Goal: Task Accomplishment & Management: Use online tool/utility

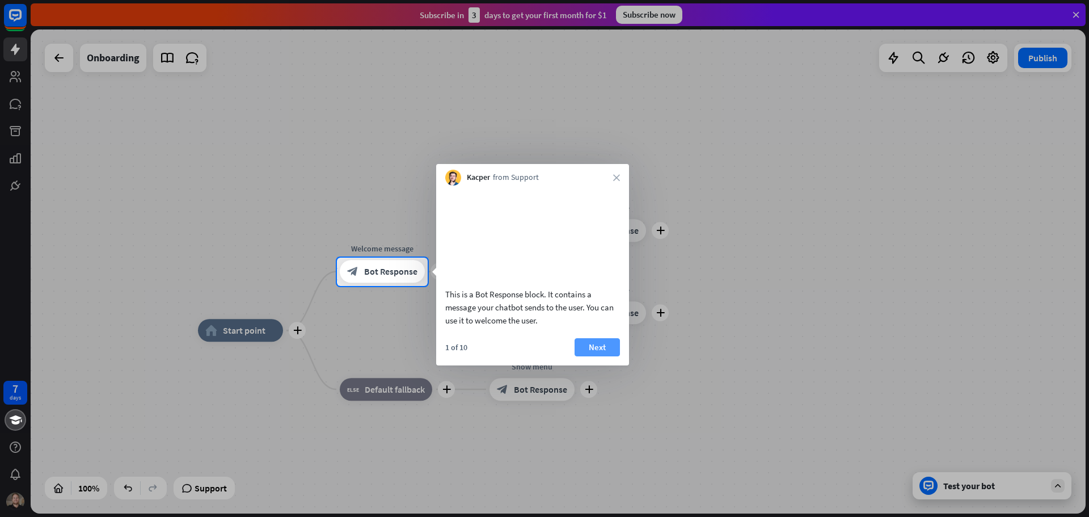
click at [604, 356] on button "Next" at bounding box center [597, 347] width 45 height 18
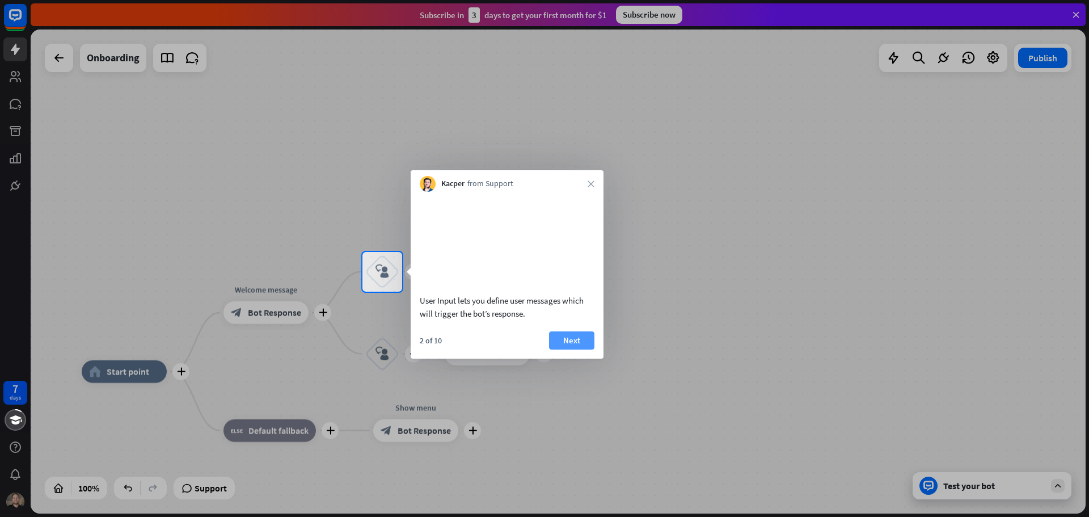
click at [567, 349] on button "Next" at bounding box center [571, 340] width 45 height 18
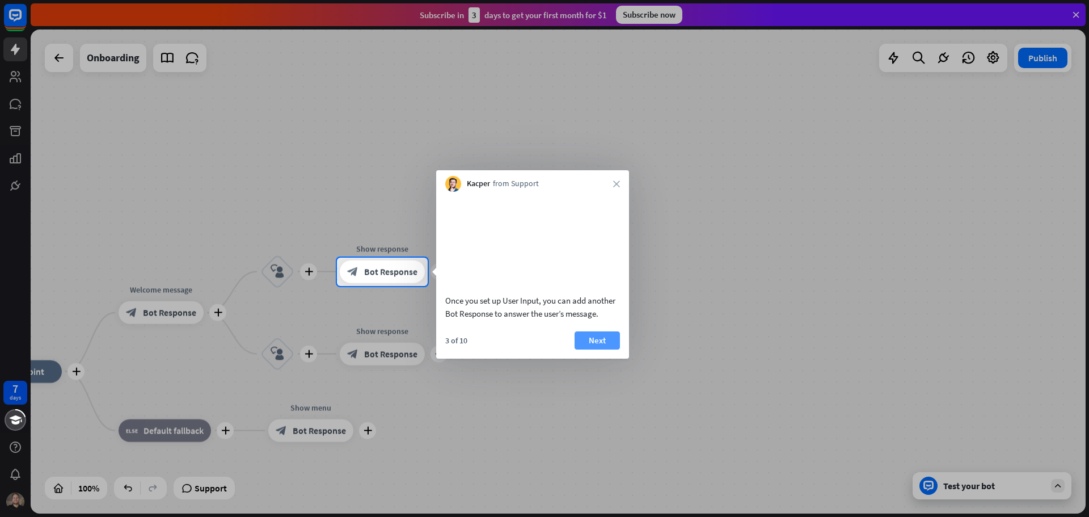
click at [580, 349] on button "Next" at bounding box center [597, 340] width 45 height 18
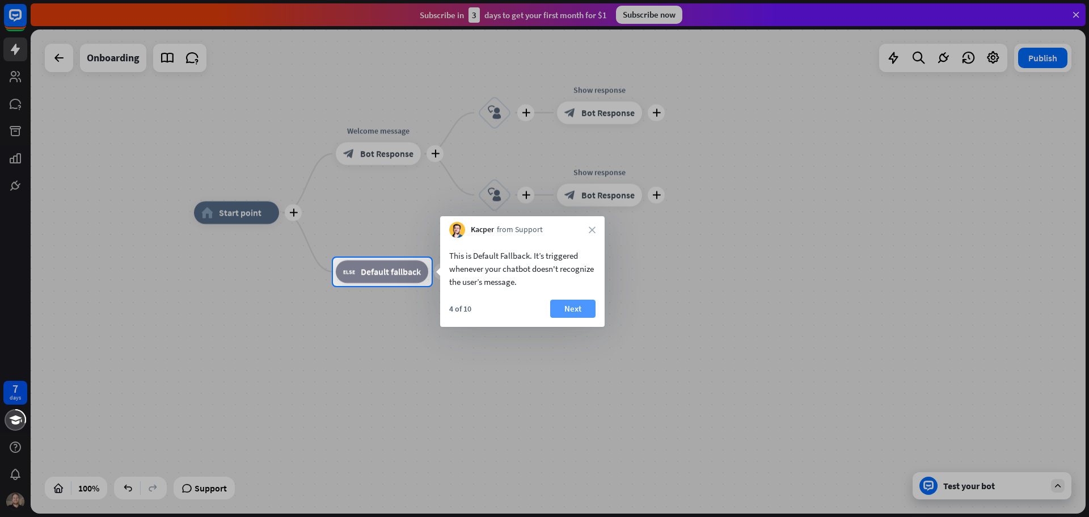
click at [579, 307] on button "Next" at bounding box center [572, 309] width 45 height 18
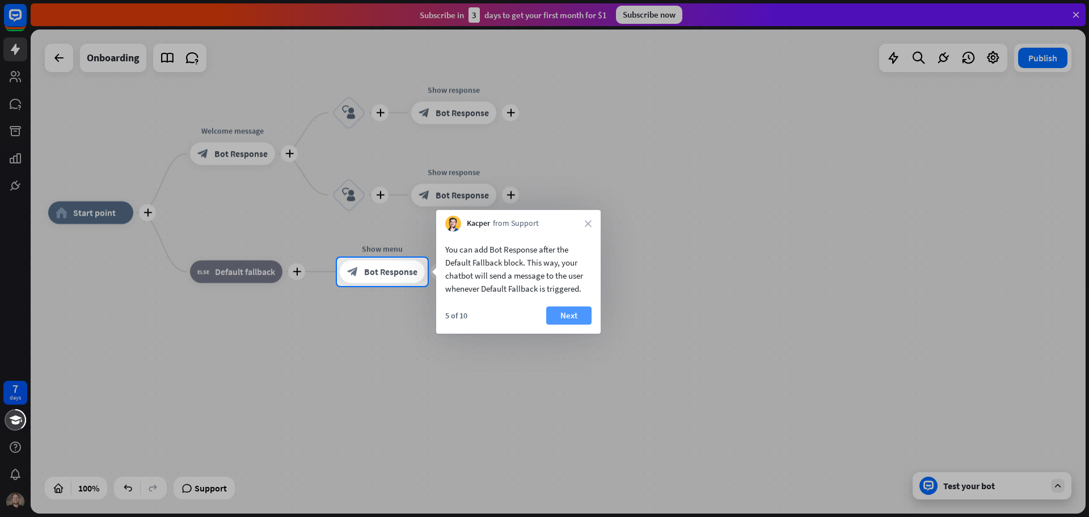
click at [579, 312] on button "Next" at bounding box center [568, 315] width 45 height 18
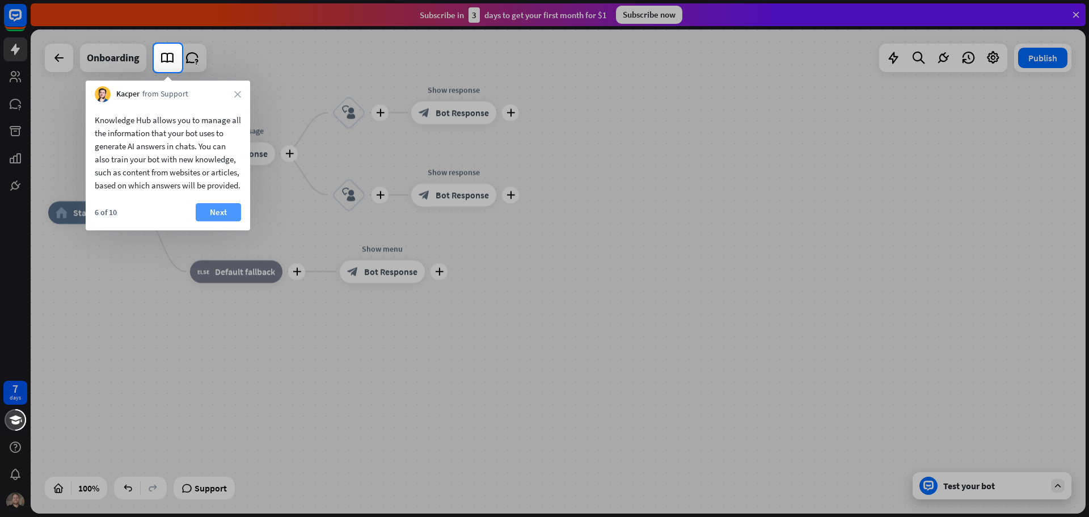
click at [224, 221] on button "Next" at bounding box center [218, 212] width 45 height 18
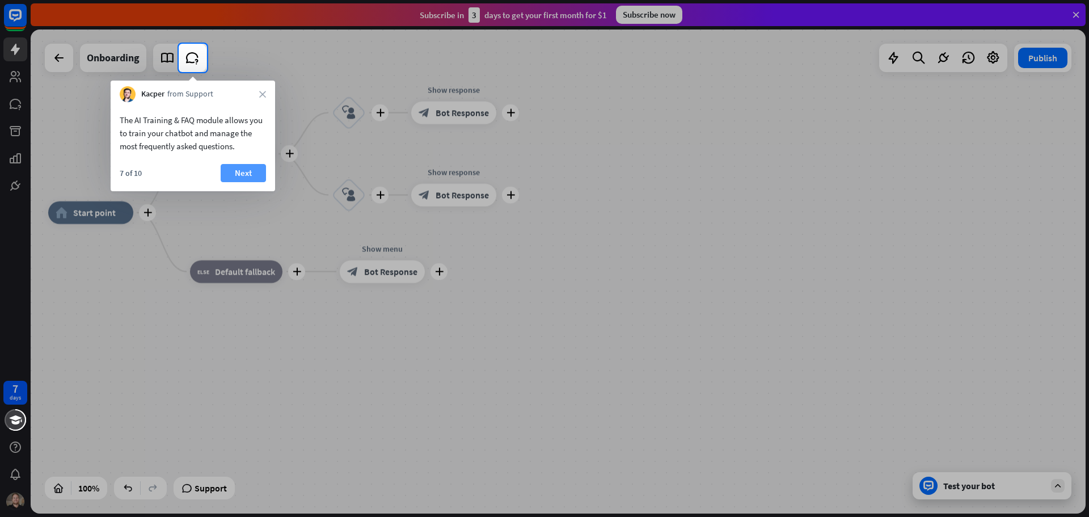
click at [242, 173] on button "Next" at bounding box center [243, 173] width 45 height 18
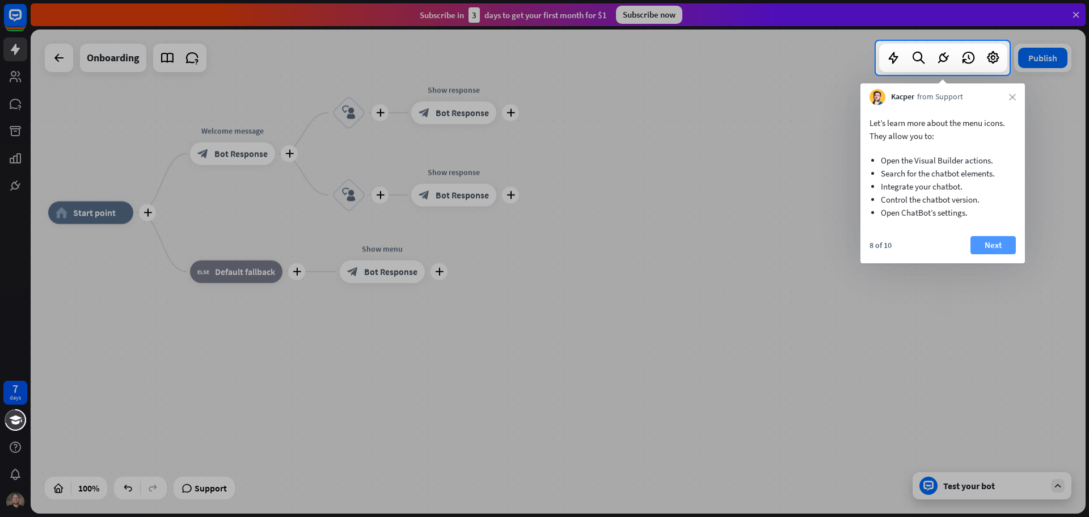
click at [1006, 242] on button "Next" at bounding box center [993, 245] width 45 height 18
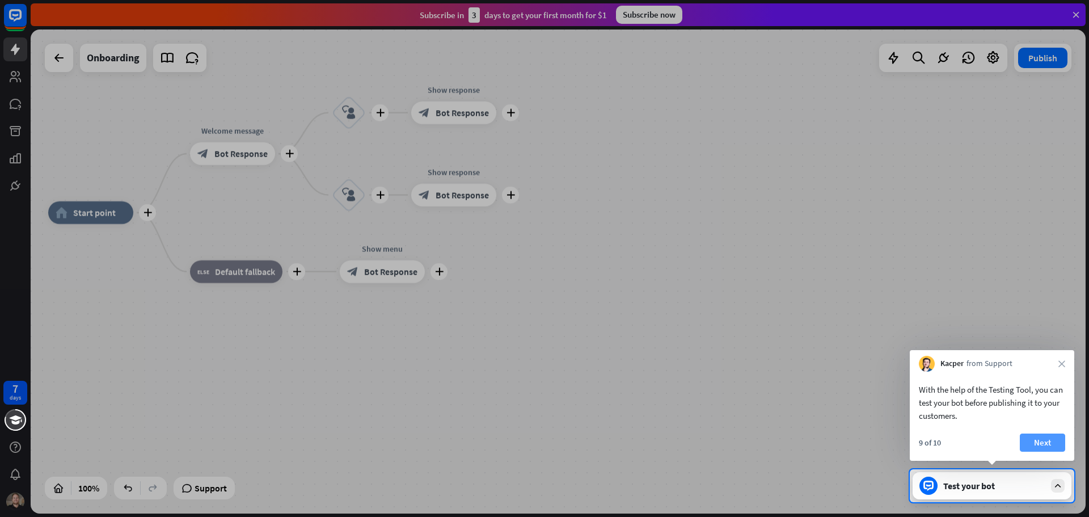
click at [1049, 444] on button "Next" at bounding box center [1042, 442] width 45 height 18
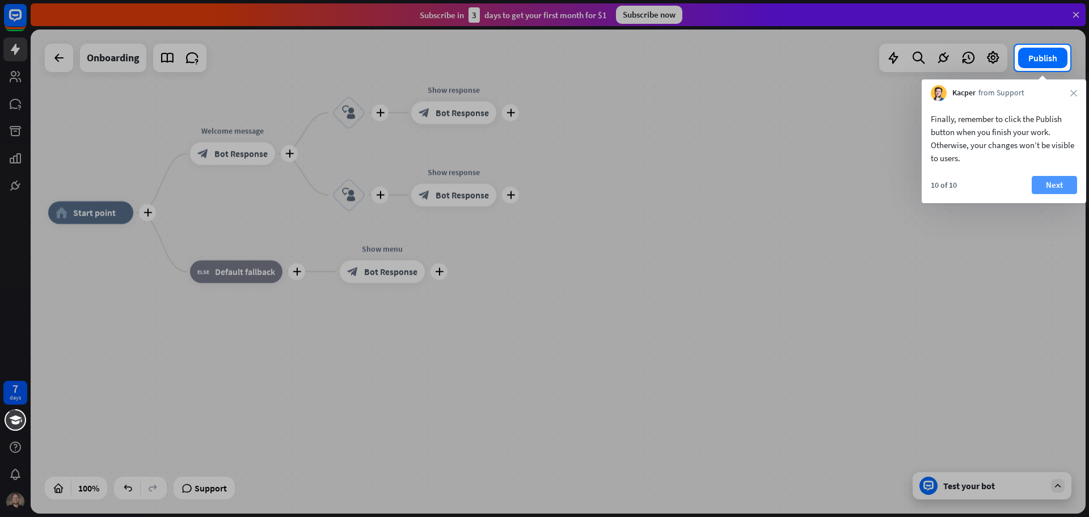
click at [1040, 184] on button "Next" at bounding box center [1054, 185] width 45 height 18
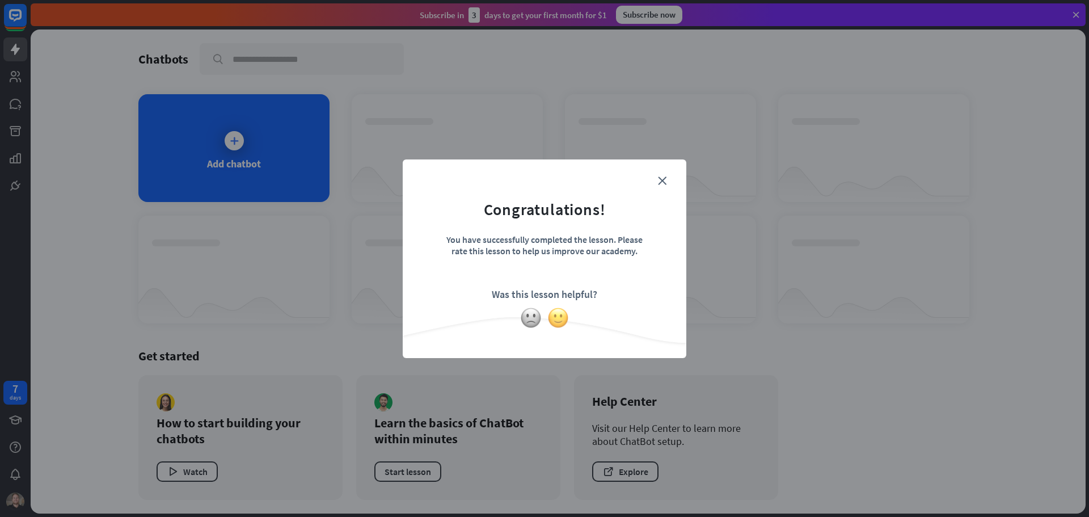
click at [559, 319] on img at bounding box center [558, 318] width 22 height 22
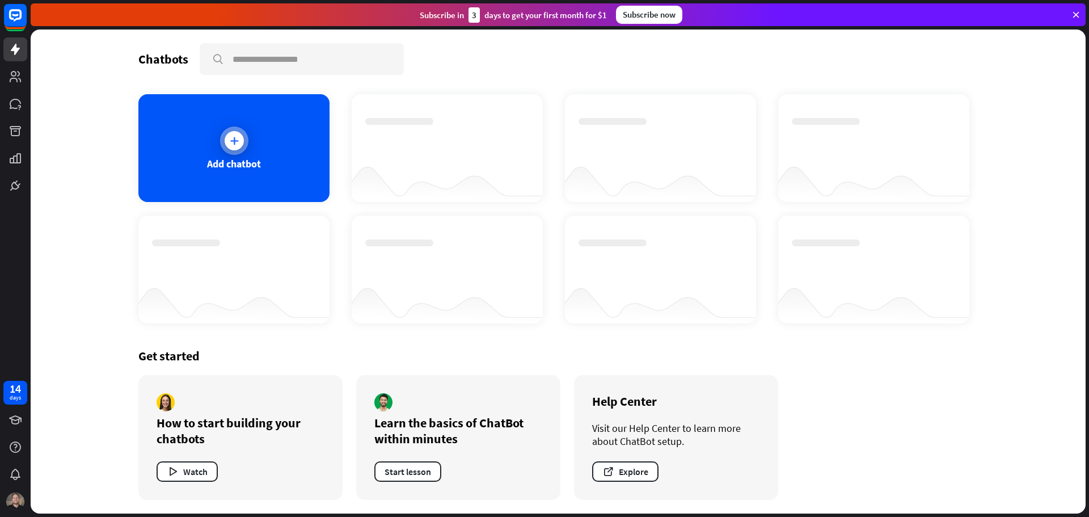
click at [232, 141] on icon at bounding box center [234, 140] width 11 height 11
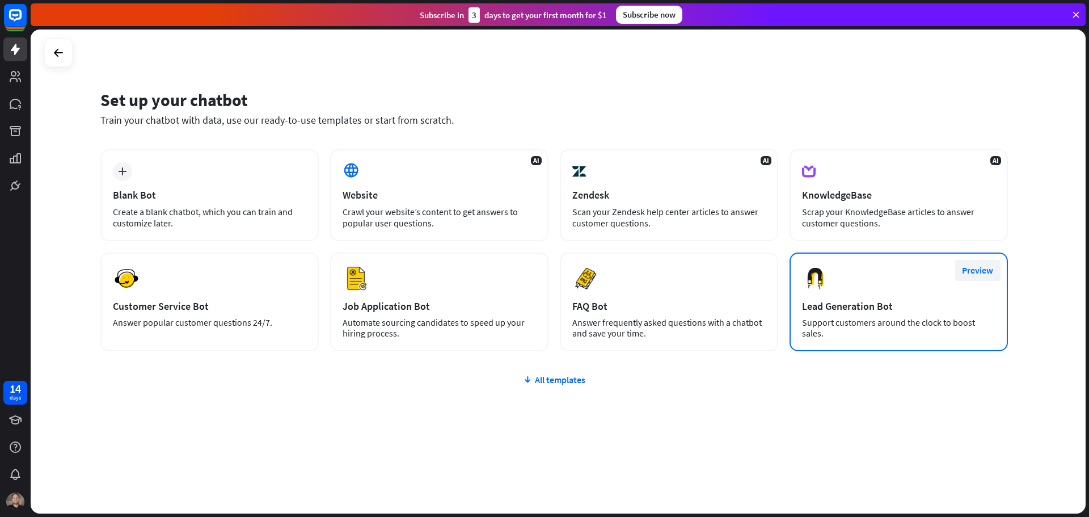
click at [976, 273] on button "Preview" at bounding box center [977, 270] width 45 height 21
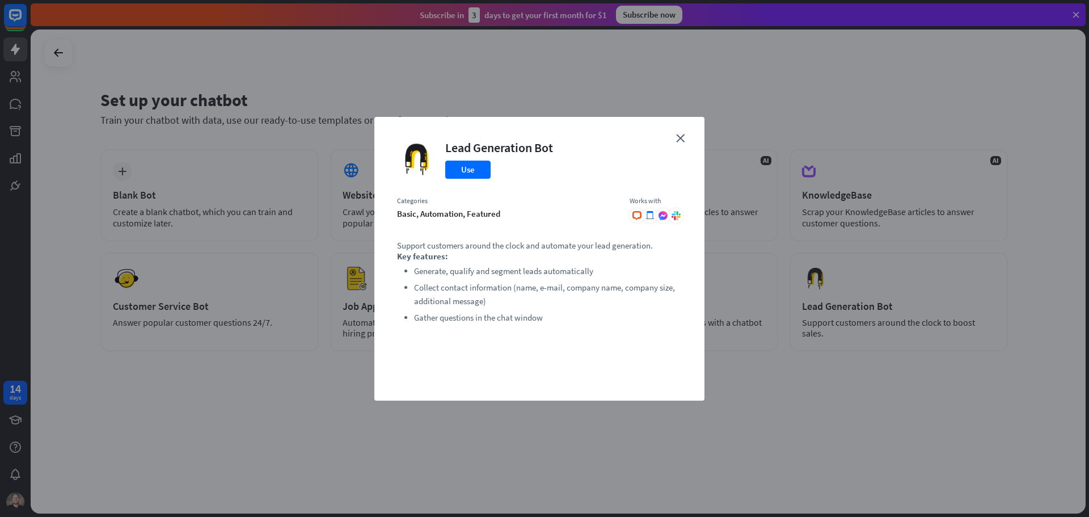
click at [682, 142] on div "close Lead Generation Bot Use Categories basic, automation, featured Works with…" at bounding box center [539, 259] width 330 height 284
click at [679, 138] on icon "close" at bounding box center [680, 138] width 9 height 9
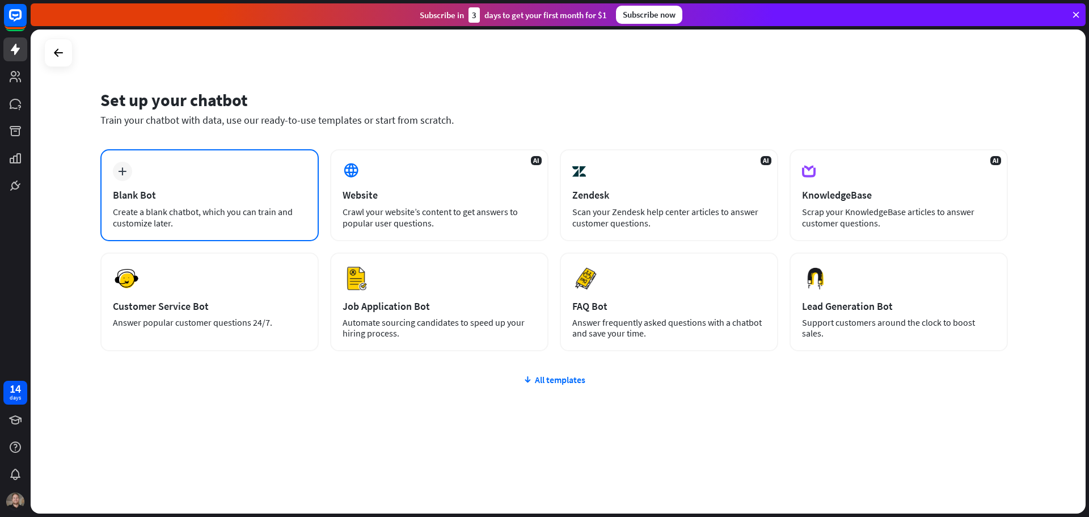
click at [248, 208] on div "Create a blank chatbot, which you can train and customize later." at bounding box center [209, 217] width 193 height 23
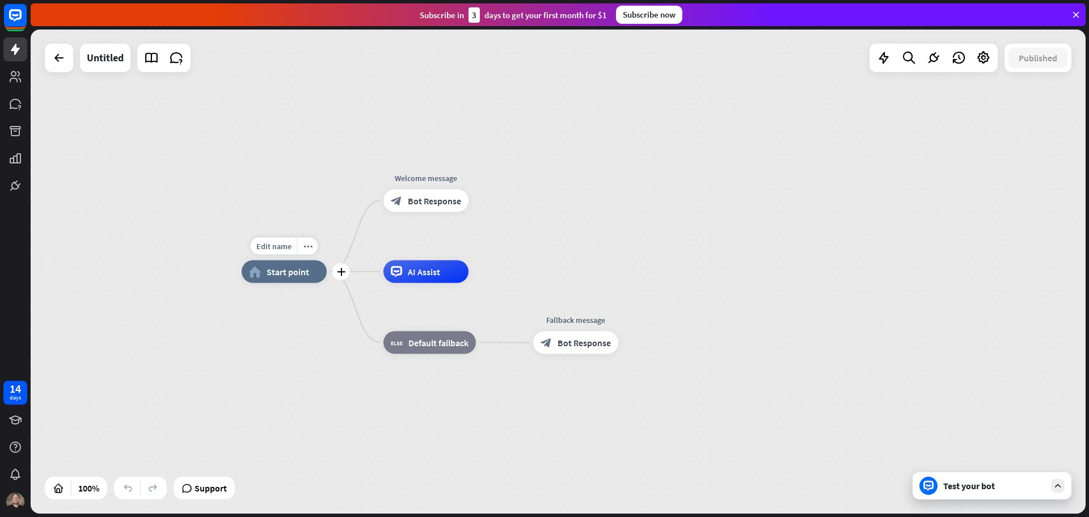
click at [280, 272] on span "Start point" at bounding box center [288, 271] width 43 height 11
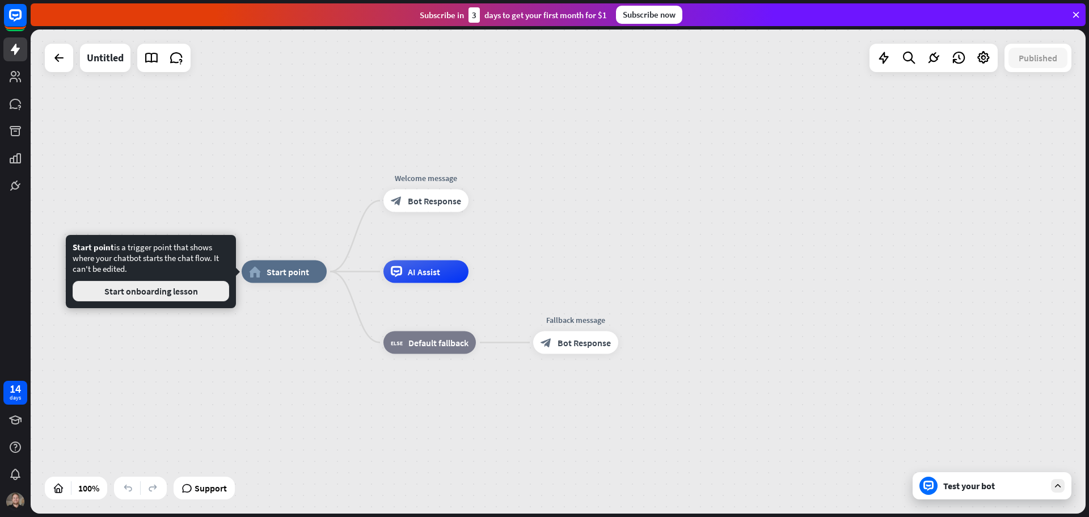
click at [176, 297] on button "Start onboarding lesson" at bounding box center [151, 291] width 157 height 20
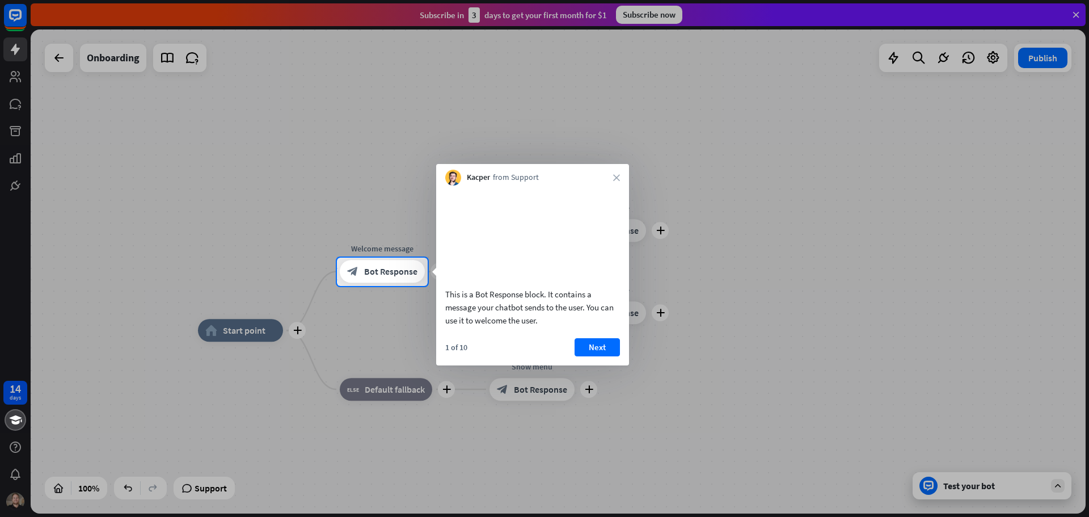
click at [280, 372] on div at bounding box center [544, 401] width 1089 height 231
click at [618, 178] on icon "close" at bounding box center [616, 177] width 7 height 7
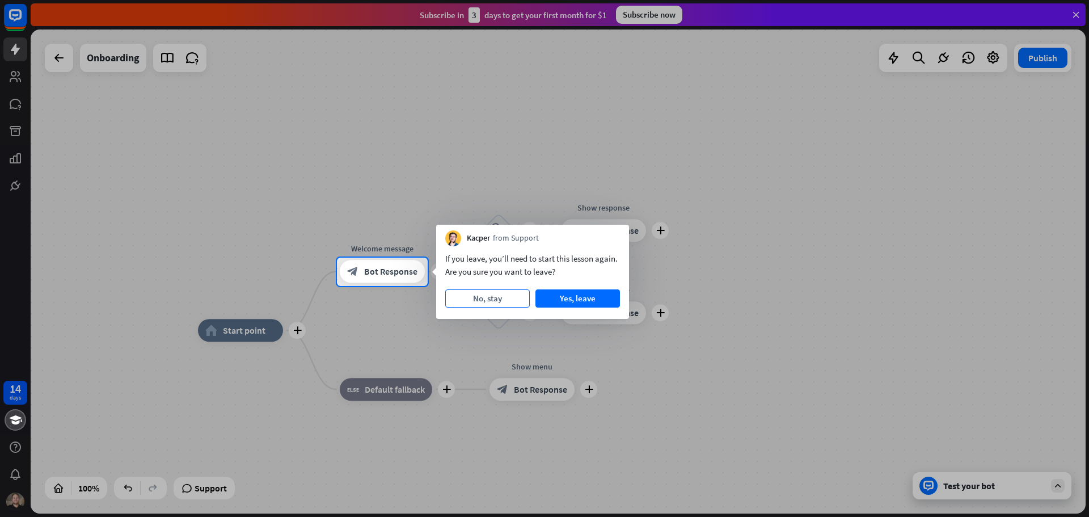
click at [521, 301] on button "No, stay" at bounding box center [487, 298] width 85 height 18
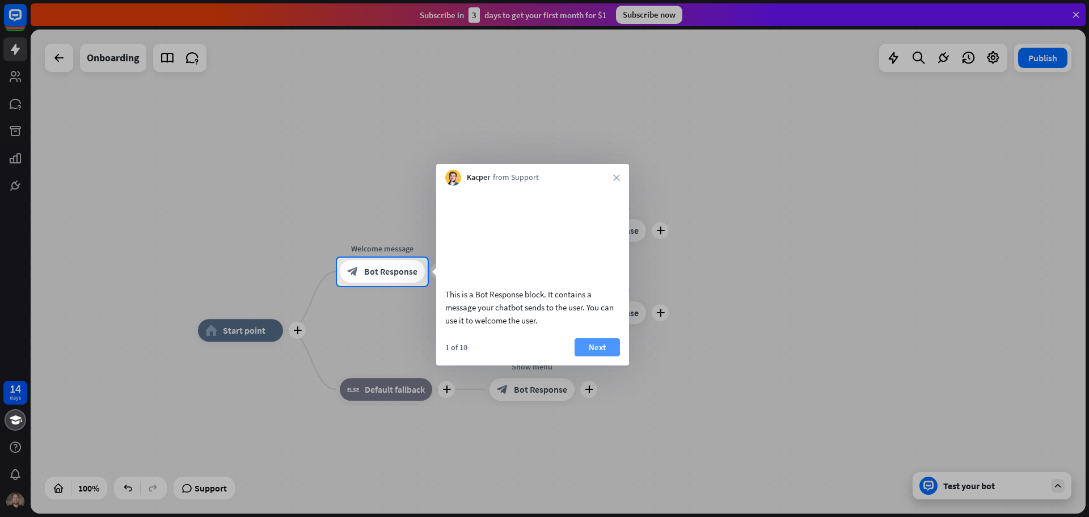
click at [587, 356] on button "Next" at bounding box center [597, 347] width 45 height 18
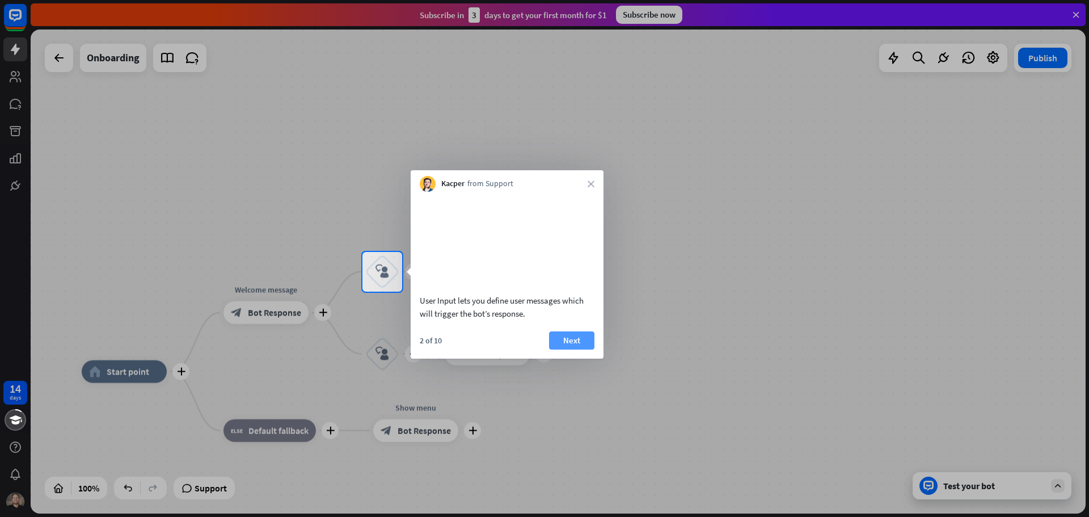
click at [587, 349] on button "Next" at bounding box center [571, 340] width 45 height 18
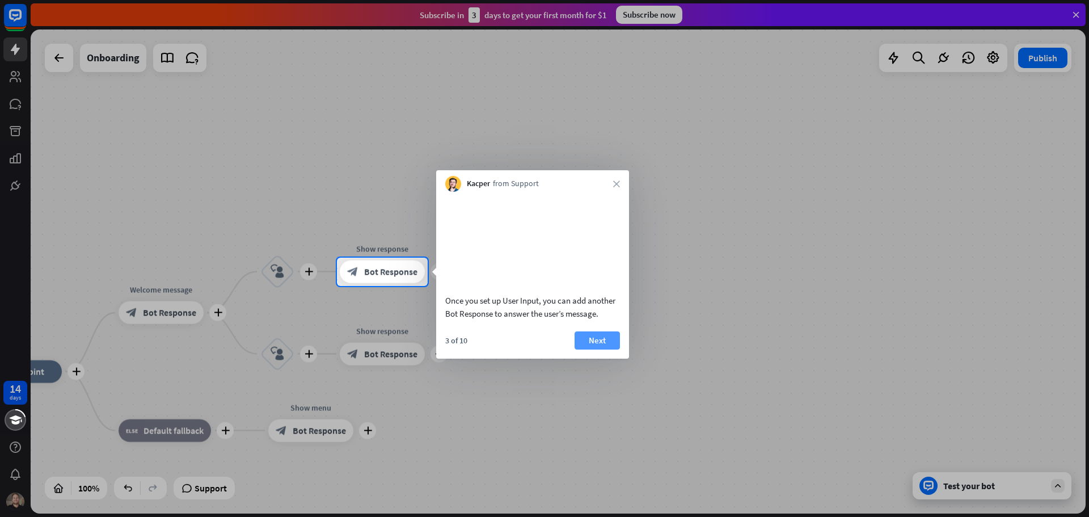
click at [613, 349] on button "Next" at bounding box center [597, 340] width 45 height 18
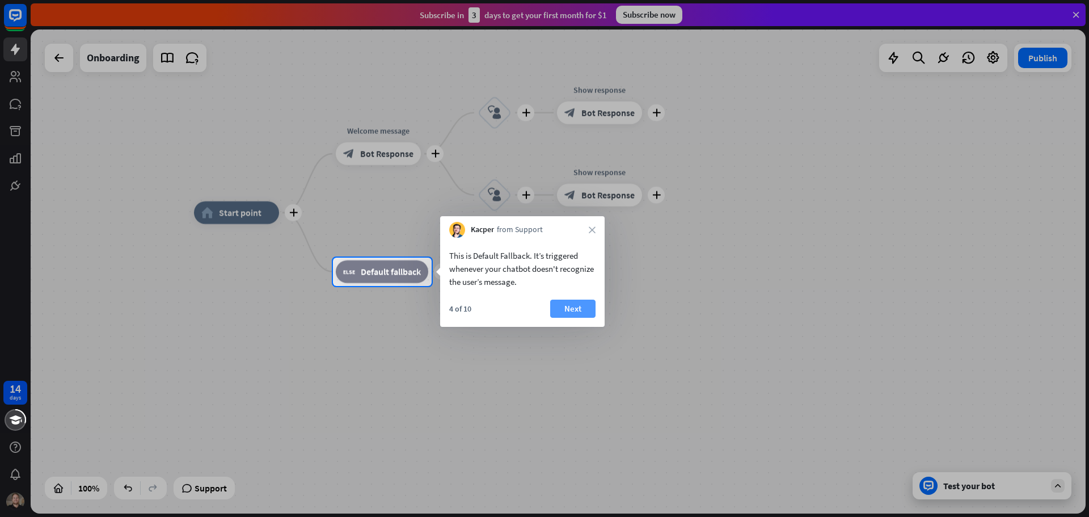
click at [572, 306] on button "Next" at bounding box center [572, 309] width 45 height 18
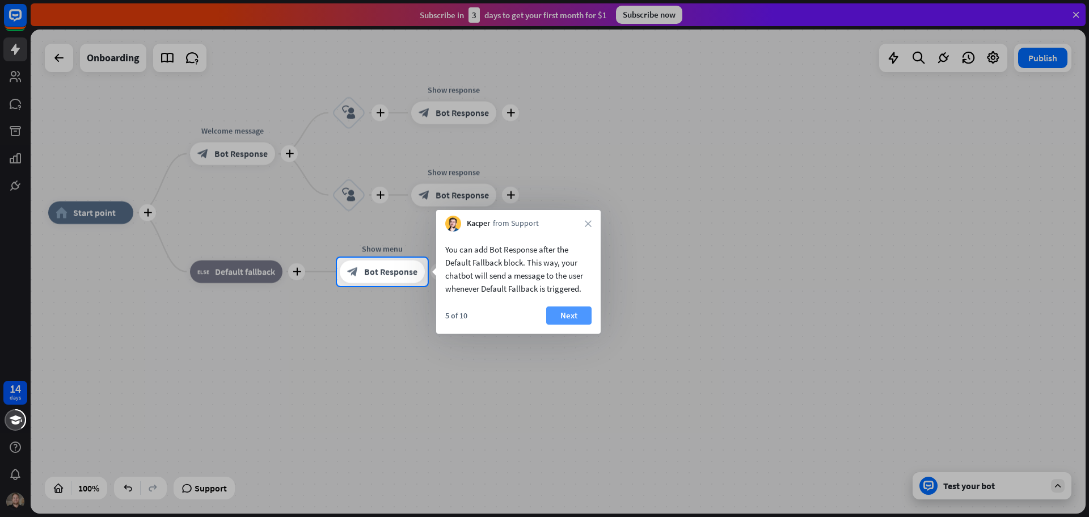
click at [587, 313] on button "Next" at bounding box center [568, 315] width 45 height 18
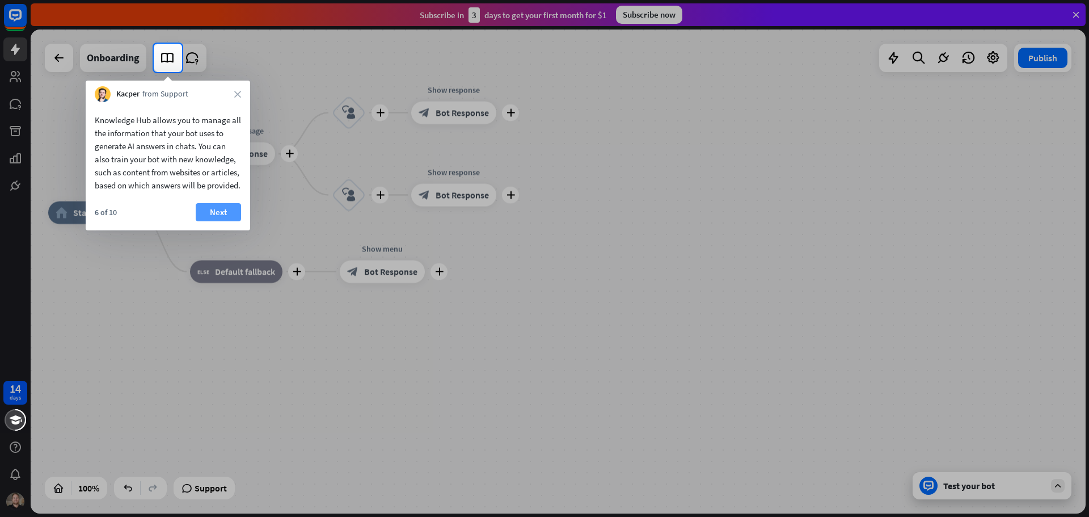
click at [208, 218] on button "Next" at bounding box center [218, 212] width 45 height 18
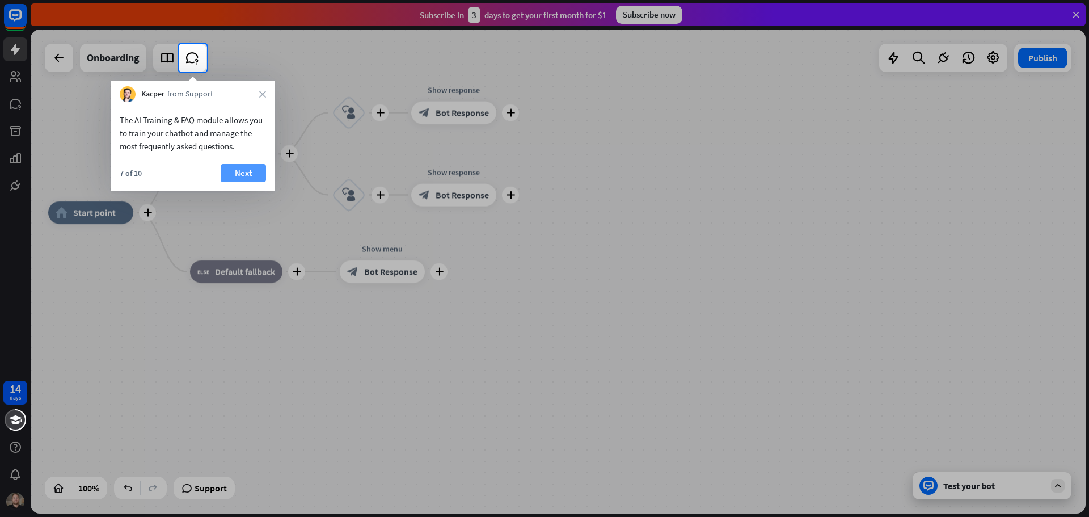
click at [241, 170] on button "Next" at bounding box center [243, 173] width 45 height 18
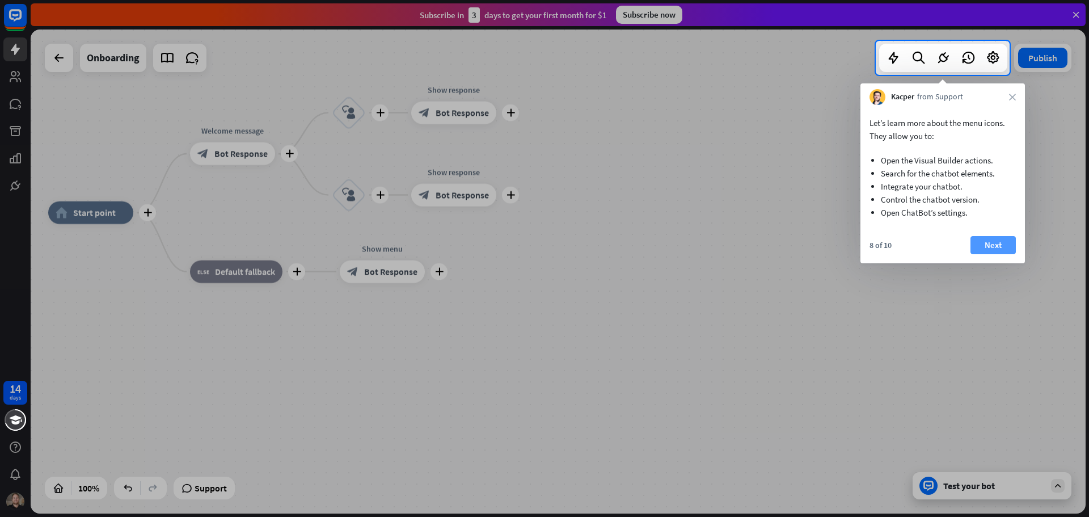
click at [977, 244] on button "Next" at bounding box center [993, 245] width 45 height 18
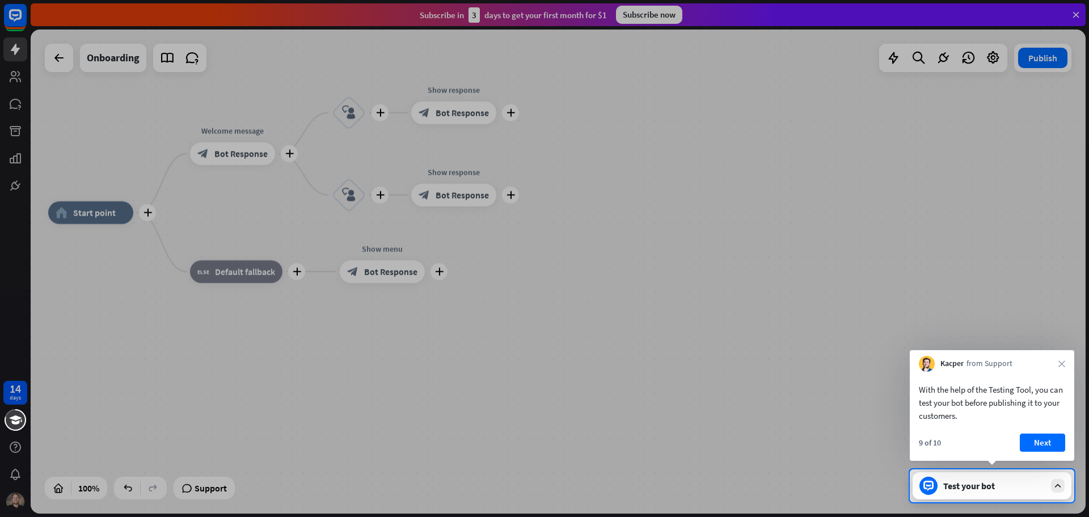
click at [1045, 443] on button "Next" at bounding box center [1042, 442] width 45 height 18
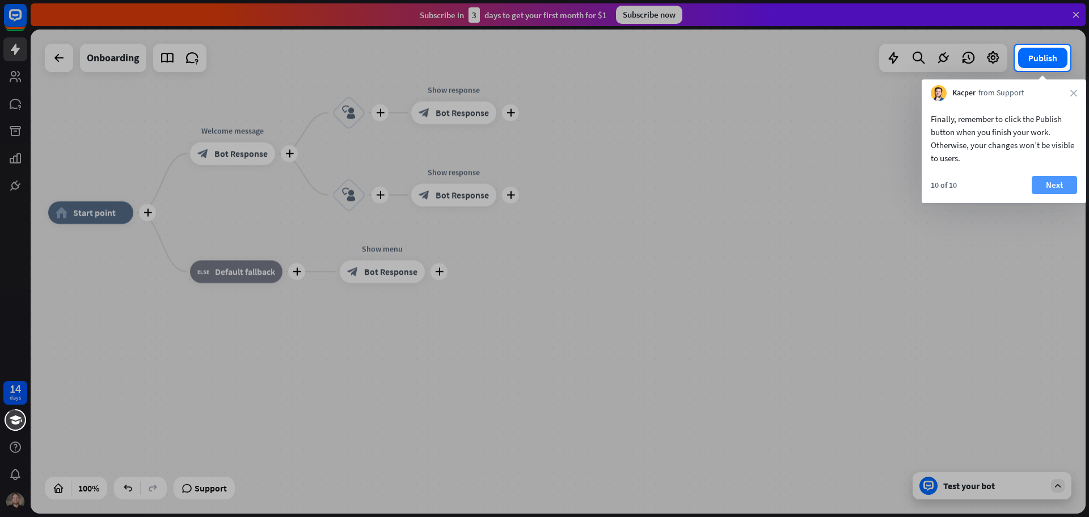
click at [1061, 183] on button "Next" at bounding box center [1054, 185] width 45 height 18
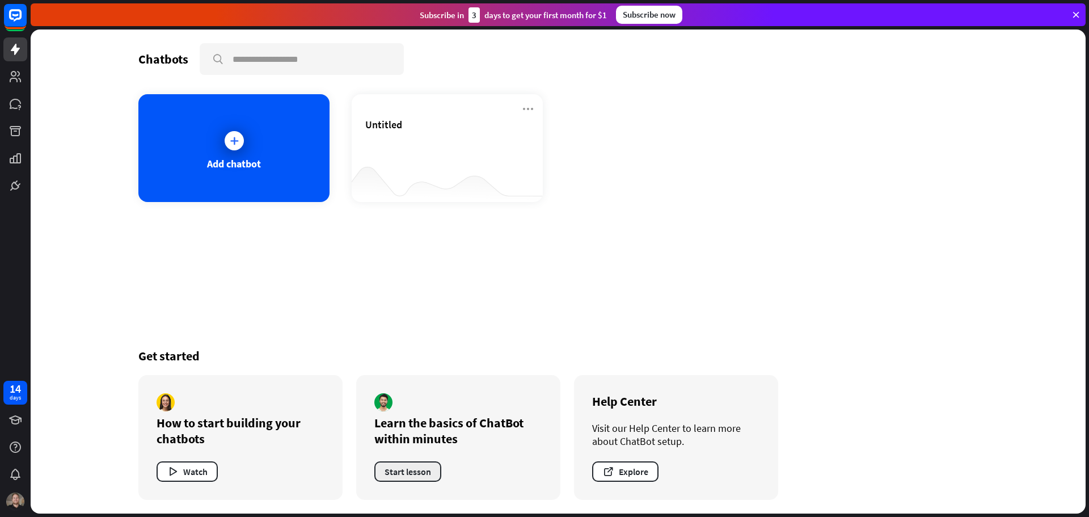
click at [412, 467] on button "Start lesson" at bounding box center [407, 471] width 67 height 20
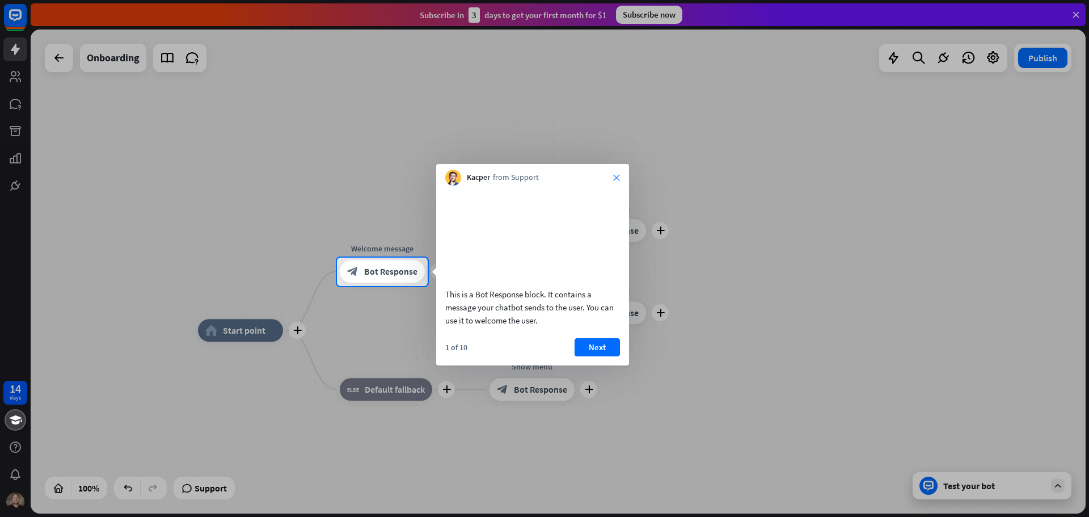
click at [616, 178] on icon "close" at bounding box center [616, 177] width 7 height 7
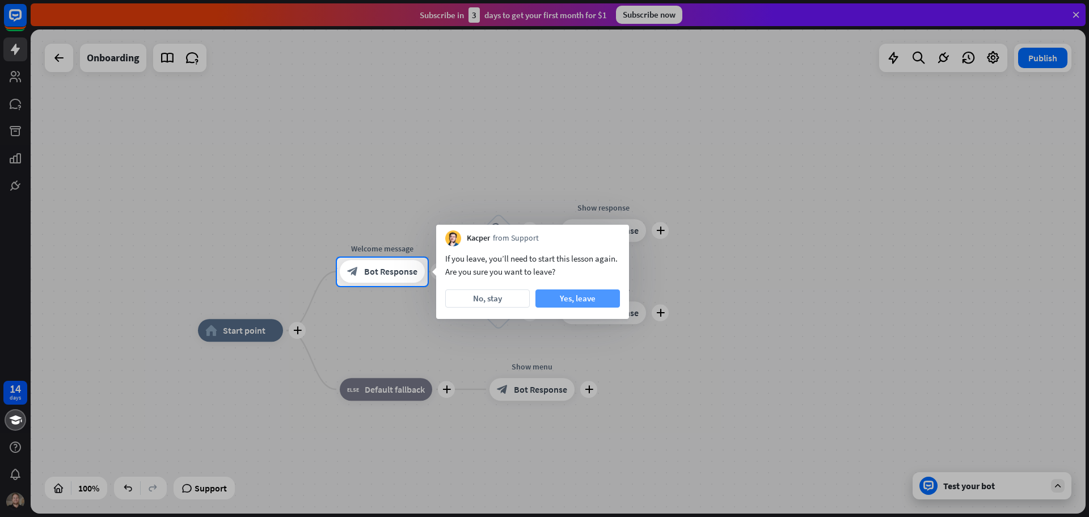
click at [556, 294] on button "Yes, leave" at bounding box center [578, 298] width 85 height 18
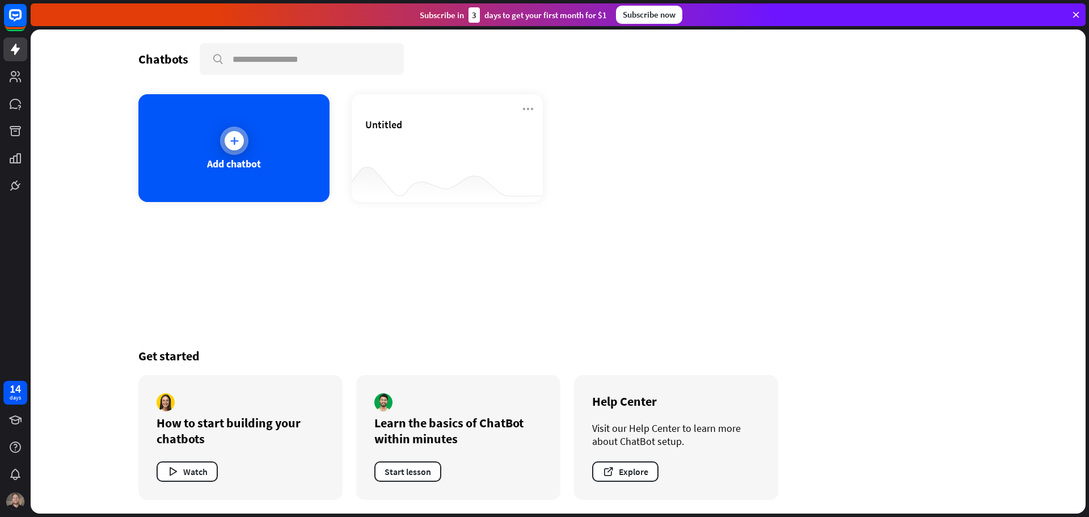
click at [239, 141] on icon at bounding box center [234, 140] width 11 height 11
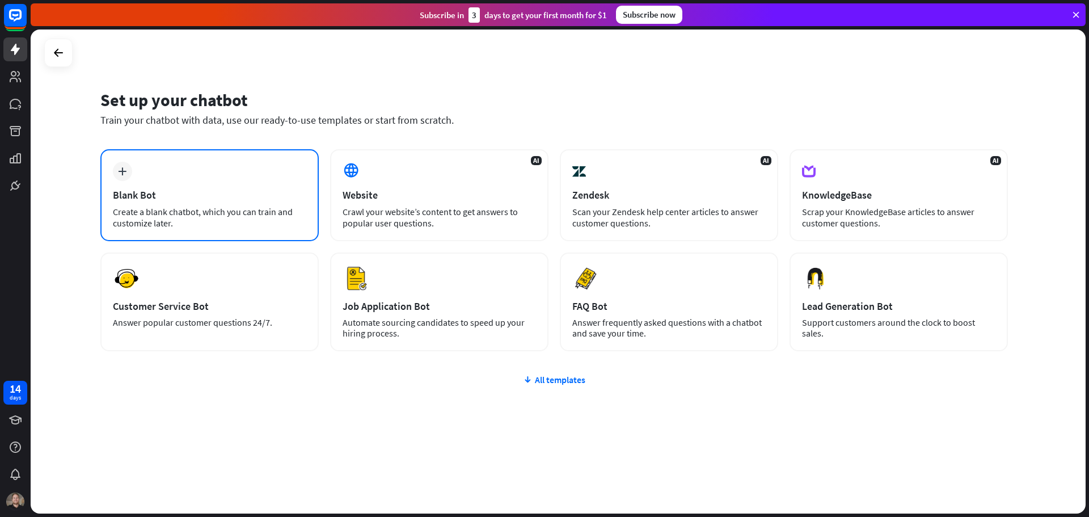
click at [209, 184] on div "plus Blank Bot Create a blank chatbot, which you can train and customize later." at bounding box center [209, 195] width 218 height 92
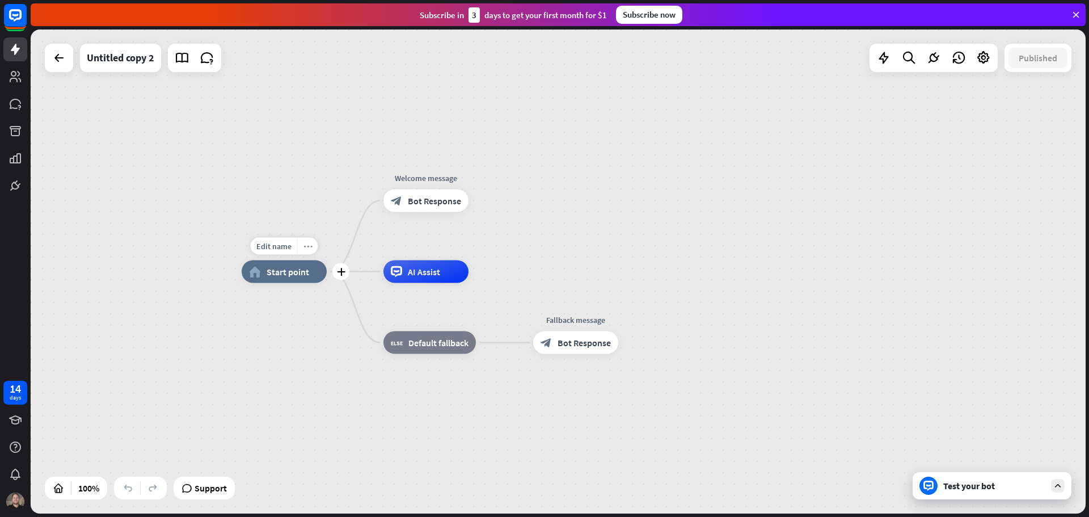
click at [308, 248] on icon "more_horiz" at bounding box center [307, 246] width 9 height 9
click at [338, 204] on div "home_2 Start point Welcome message block_bot_response Bot Response AI Assist bl…" at bounding box center [558, 271] width 1055 height 484
click at [436, 201] on span "Bot Response" at bounding box center [434, 200] width 53 height 11
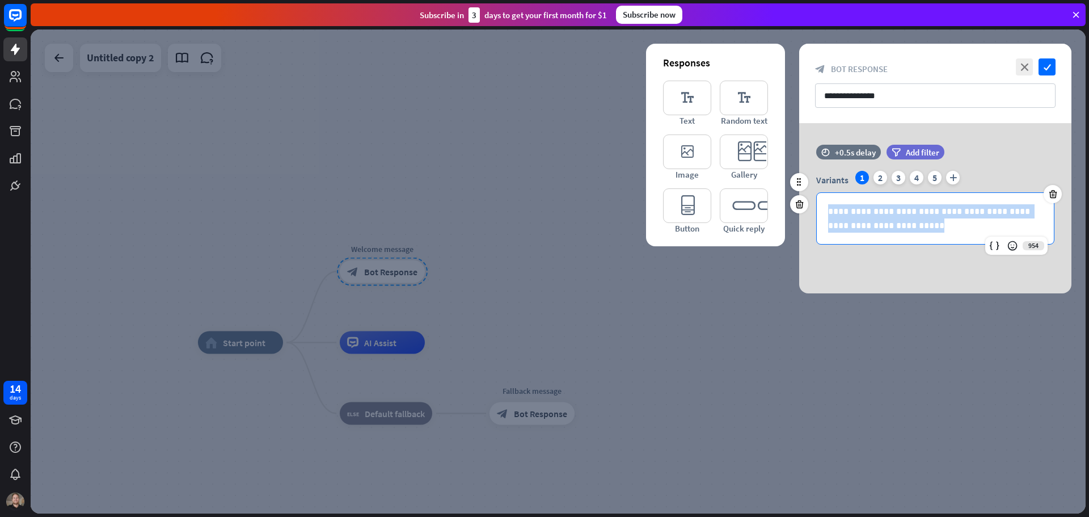
drag, startPoint x: 904, startPoint y: 226, endPoint x: 831, endPoint y: 212, distance: 74.0
click at [831, 212] on p "**********" at bounding box center [935, 218] width 214 height 28
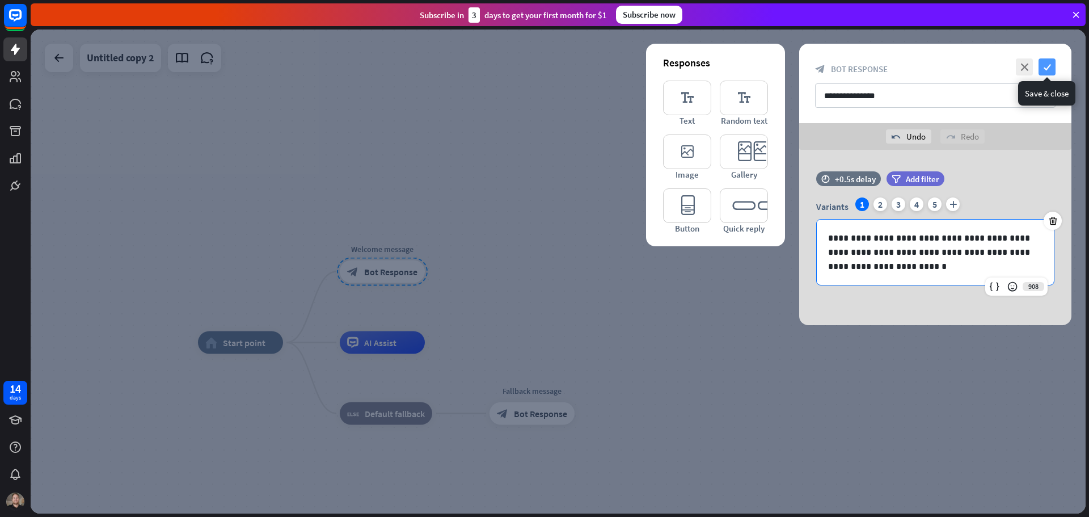
click at [1051, 70] on icon "check" at bounding box center [1047, 66] width 17 height 17
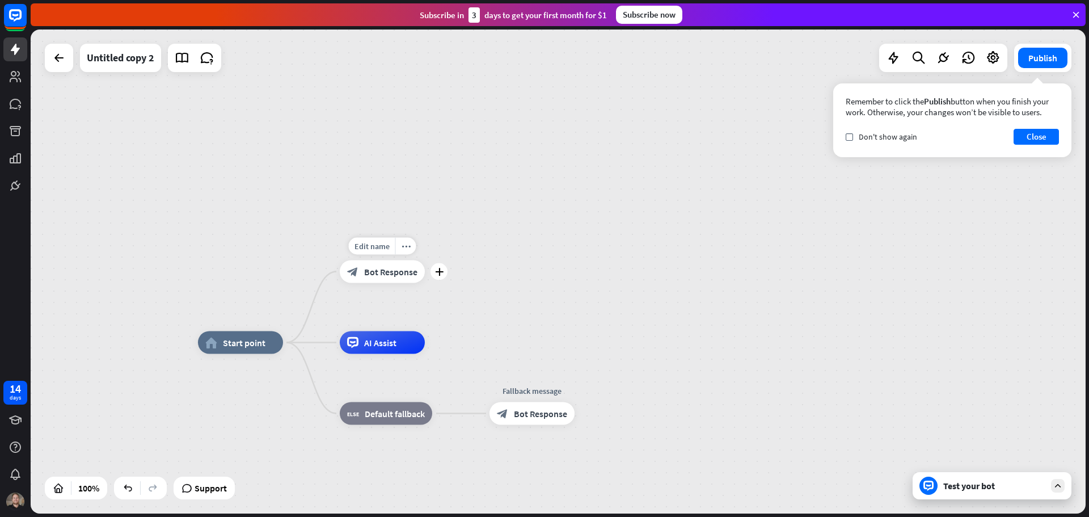
click at [388, 280] on div "block_bot_response Bot Response" at bounding box center [382, 271] width 85 height 23
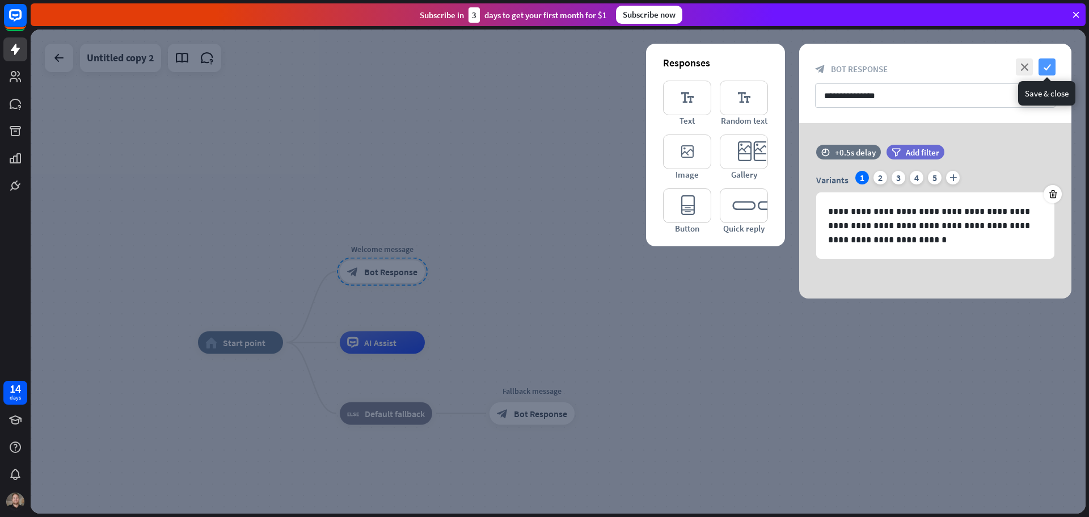
click at [1050, 65] on icon "check" at bounding box center [1047, 66] width 17 height 17
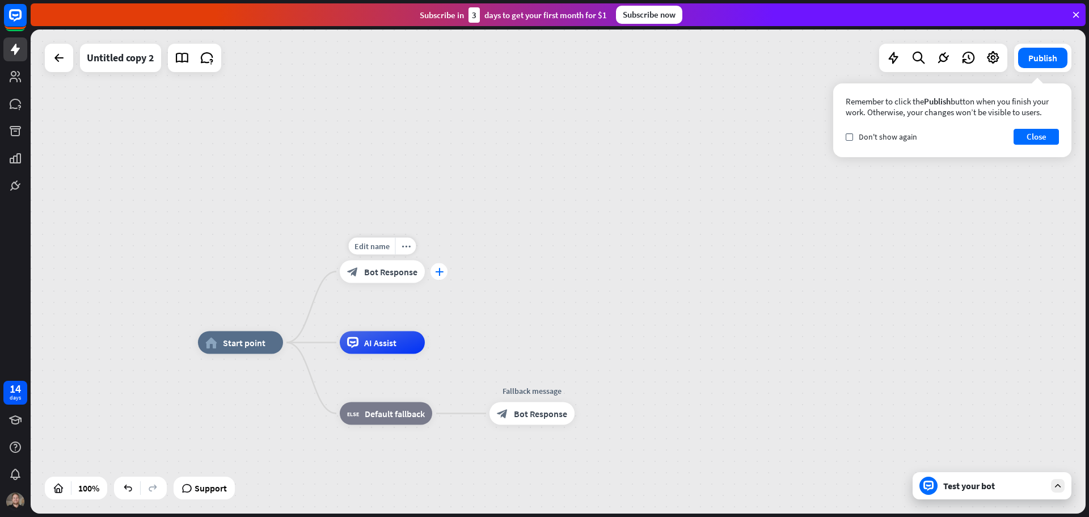
click at [440, 276] on div "plus" at bounding box center [439, 271] width 17 height 17
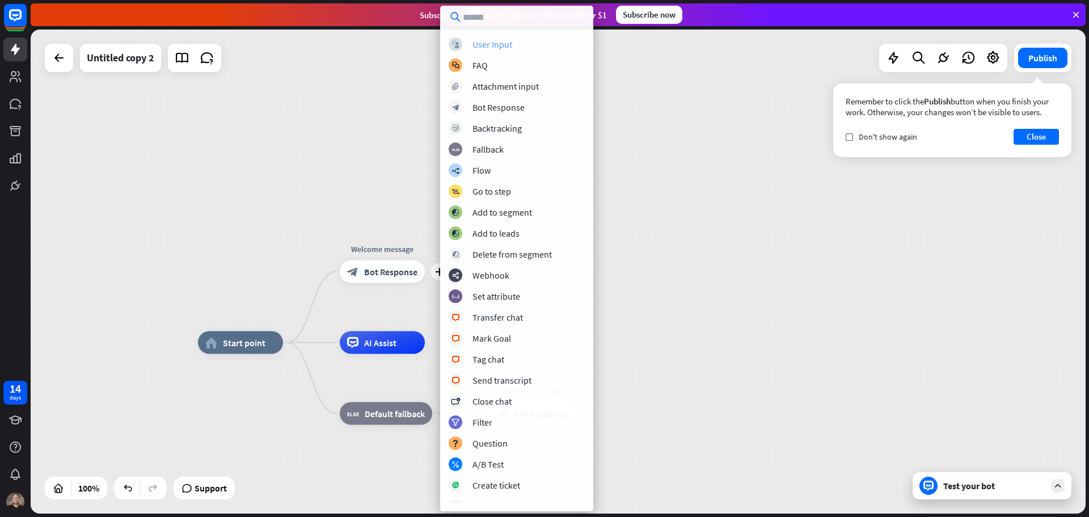
click at [505, 43] on div "User Input" at bounding box center [493, 44] width 40 height 11
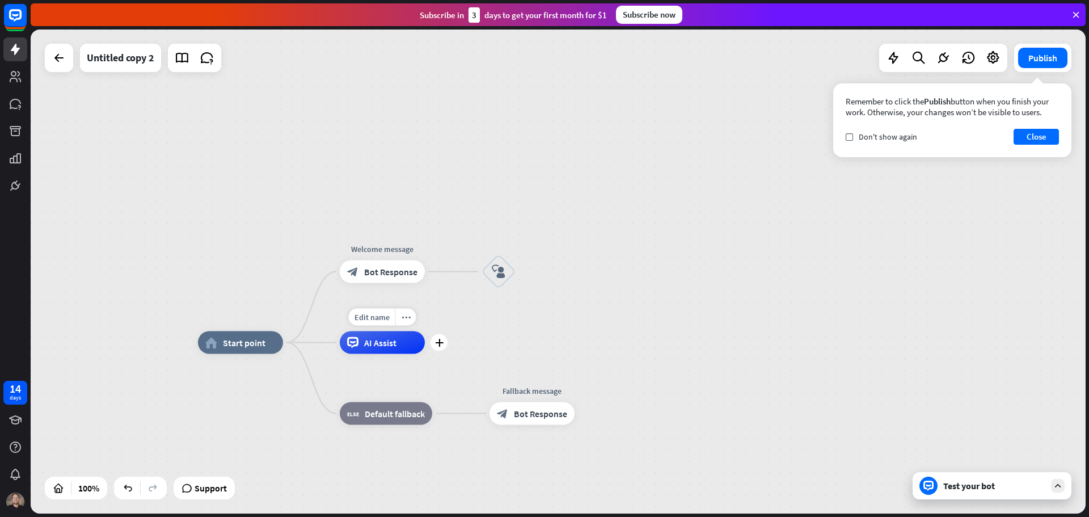
click at [395, 351] on div "AI Assist" at bounding box center [382, 342] width 85 height 23
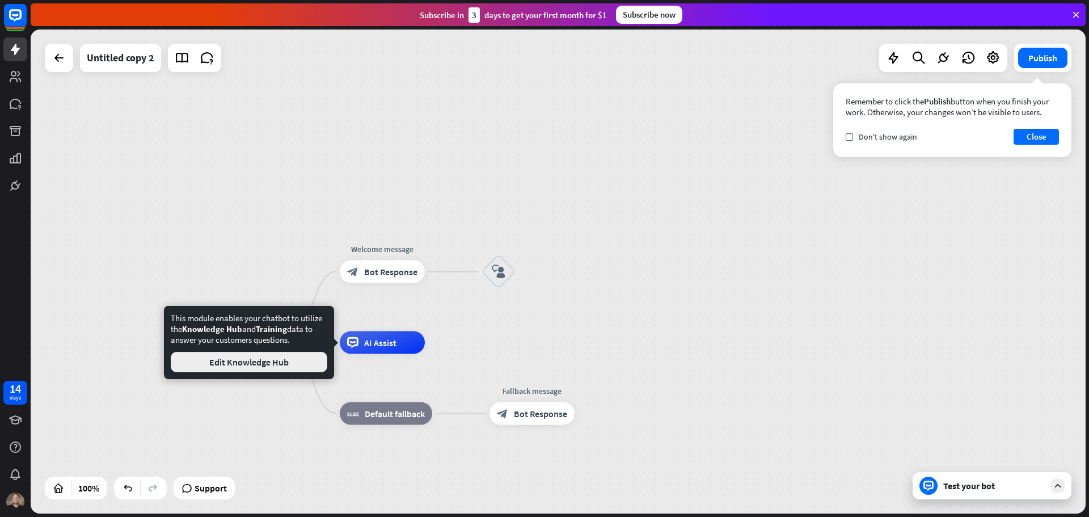
click at [289, 368] on button "Edit Knowledge Hub" at bounding box center [249, 362] width 157 height 20
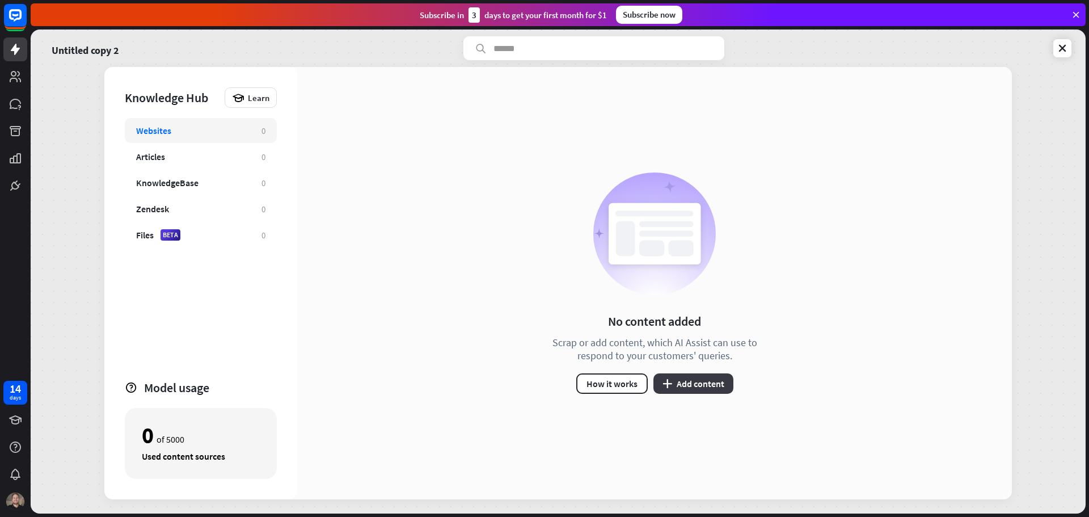
click at [679, 385] on button "plus Add content" at bounding box center [694, 383] width 80 height 20
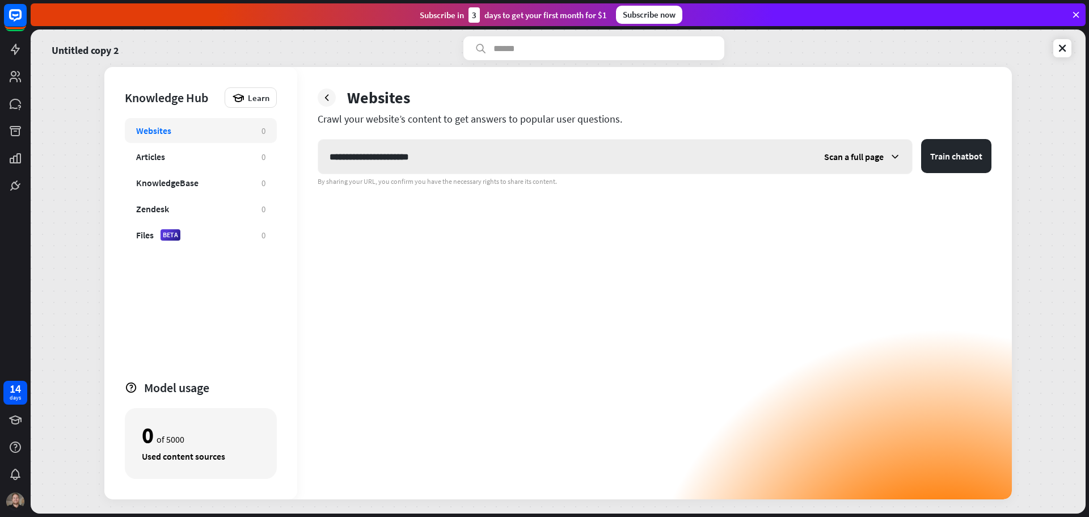
type input "**********"
click at [899, 155] on icon at bounding box center [895, 156] width 11 height 11
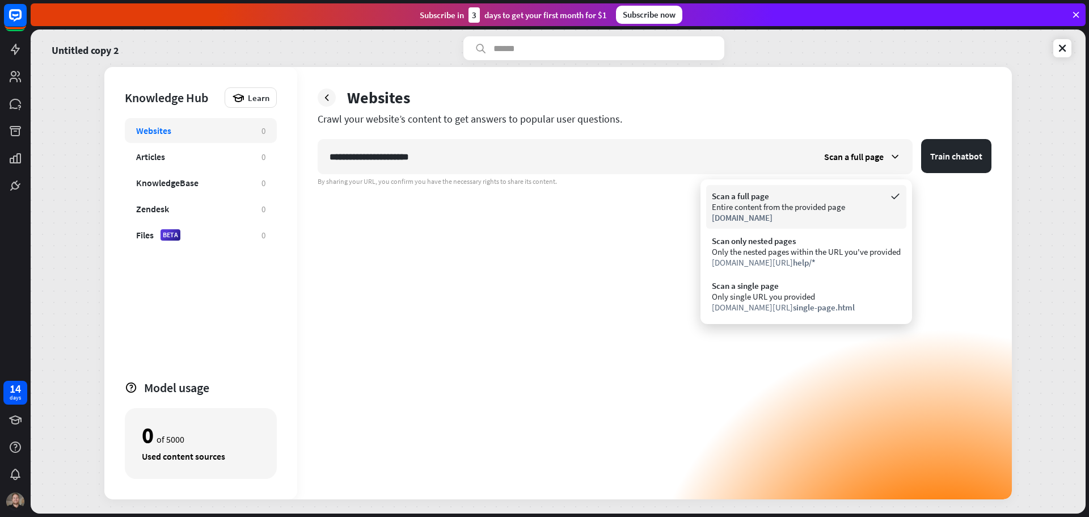
click at [806, 203] on div "Entire content from the provided page" at bounding box center [806, 206] width 189 height 11
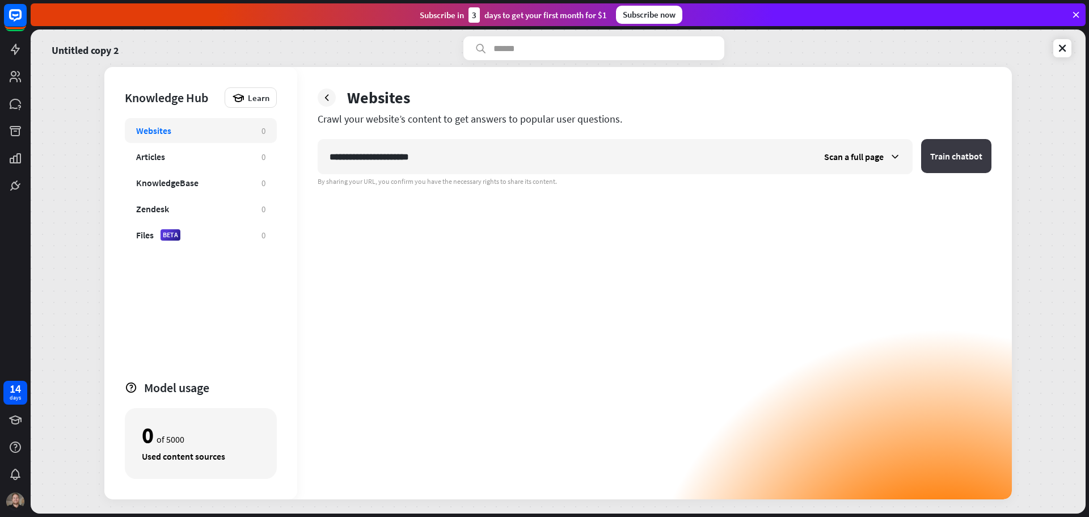
click at [947, 153] on button "Train chatbot" at bounding box center [956, 156] width 70 height 34
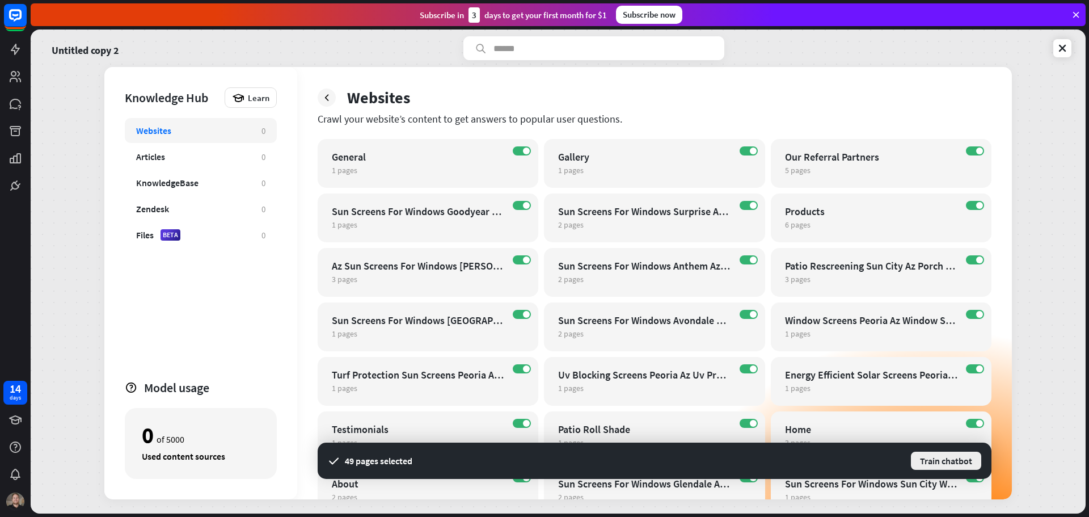
click at [935, 459] on button "Train chatbot" at bounding box center [946, 460] width 73 height 20
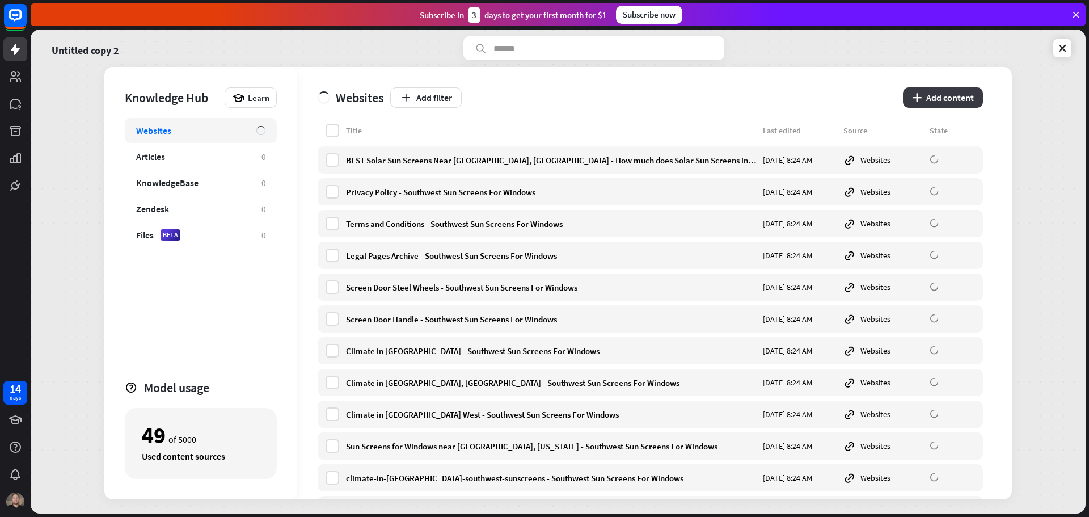
click at [945, 96] on button "plus Add content" at bounding box center [943, 97] width 80 height 20
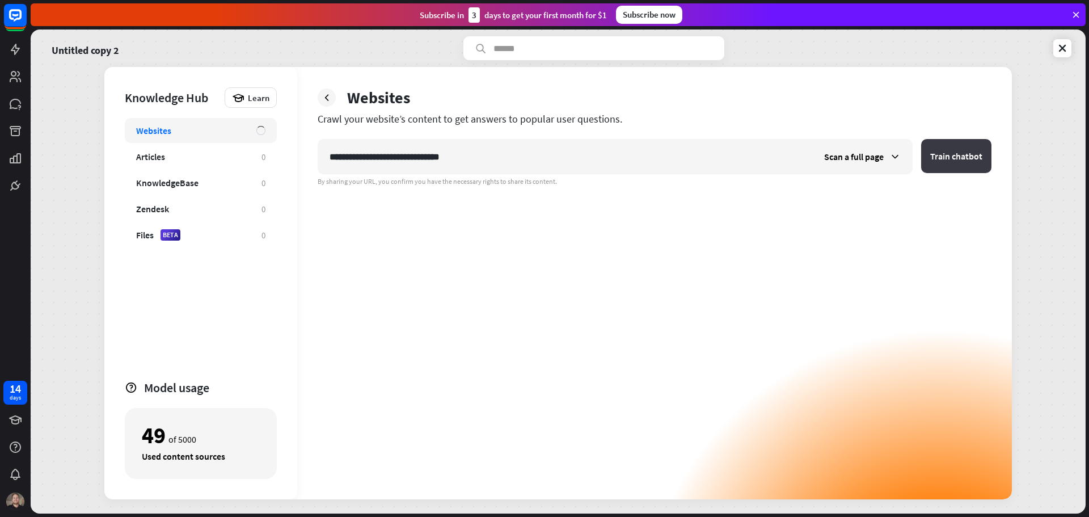
type input "**********"
click at [955, 154] on button "Train chatbot" at bounding box center [956, 156] width 70 height 34
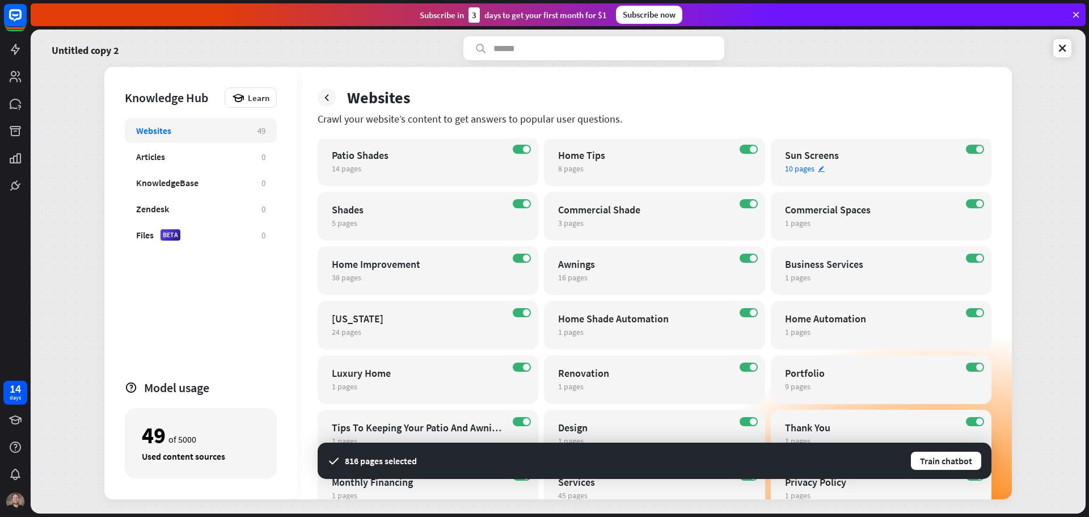
scroll to position [57, 0]
click at [740, 204] on label "ON" at bounding box center [749, 203] width 18 height 9
click at [976, 203] on label "ON" at bounding box center [975, 203] width 18 height 9
click at [975, 255] on label "ON" at bounding box center [975, 257] width 18 height 9
click at [749, 258] on label "ON" at bounding box center [749, 257] width 18 height 9
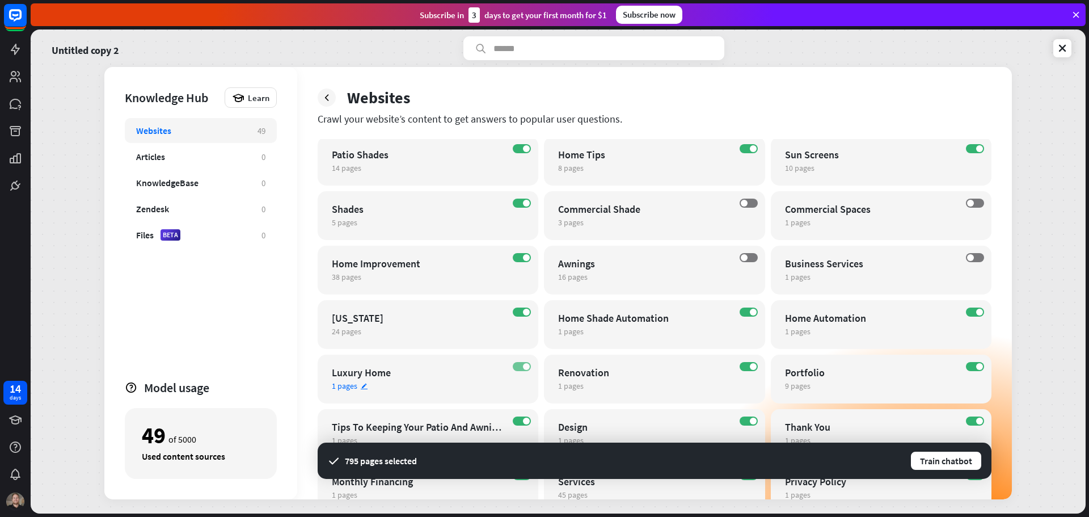
click at [521, 366] on label "ON" at bounding box center [522, 366] width 18 height 9
click at [744, 365] on label "ON" at bounding box center [749, 366] width 18 height 9
click at [969, 313] on label "ON" at bounding box center [975, 311] width 18 height 9
click at [745, 310] on label "ON" at bounding box center [749, 311] width 18 height 9
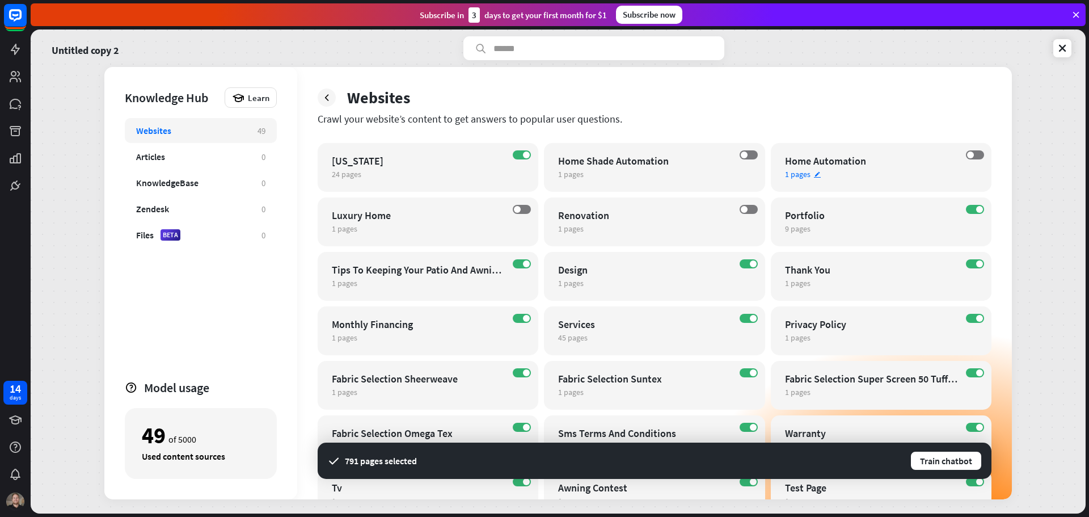
scroll to position [227, 0]
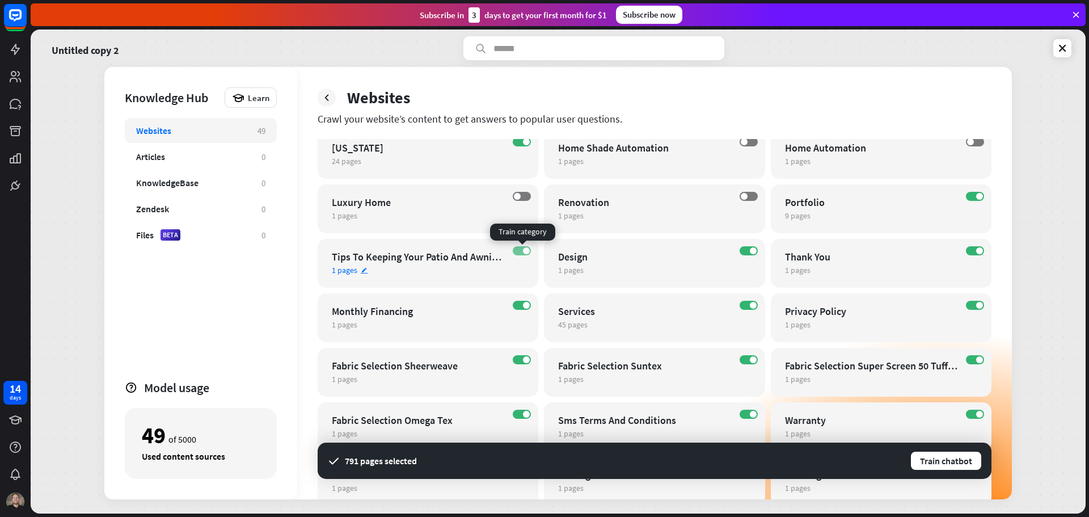
click at [526, 253] on span at bounding box center [526, 250] width 7 height 7
click at [525, 306] on span at bounding box center [526, 305] width 7 height 7
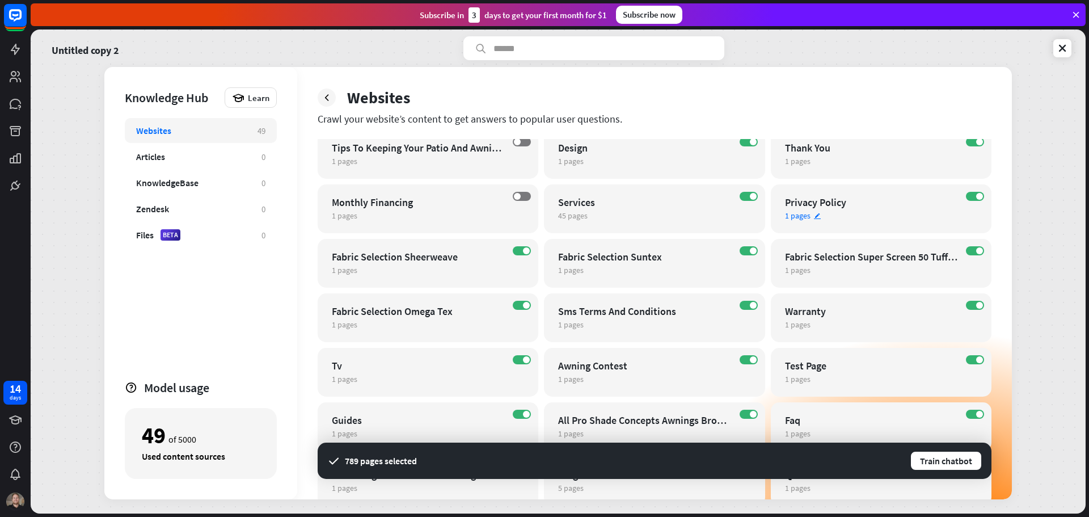
scroll to position [340, 0]
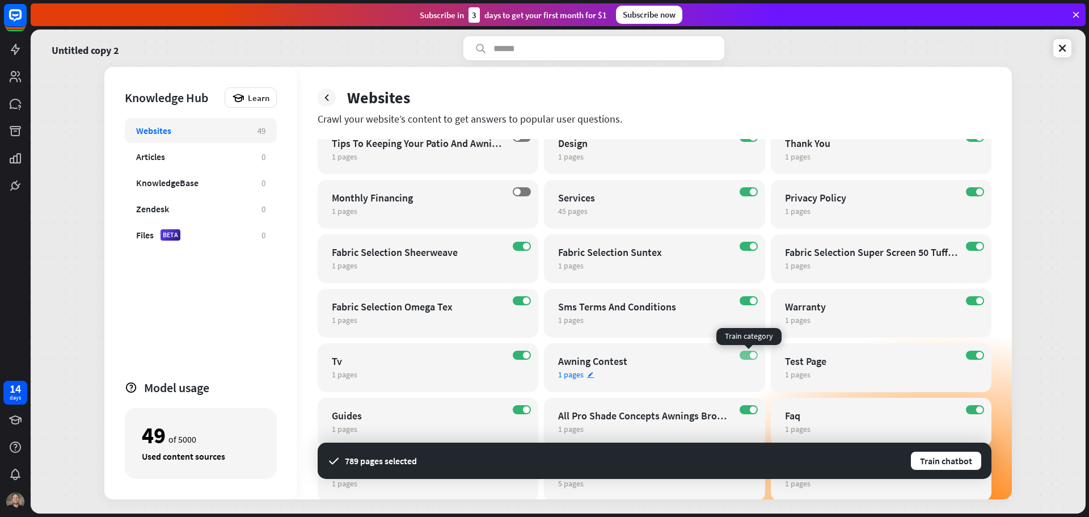
click at [744, 351] on label "ON" at bounding box center [749, 355] width 18 height 9
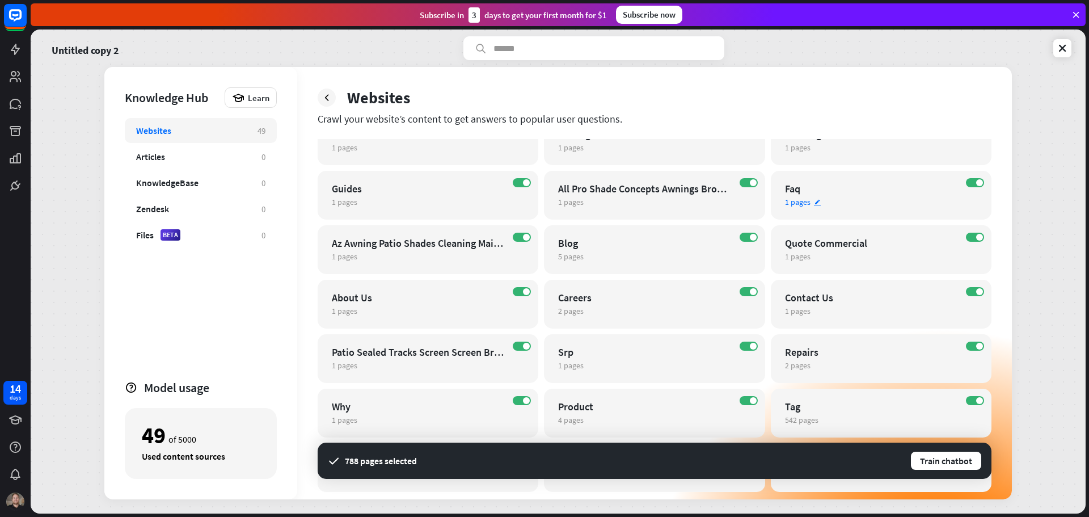
scroll to position [511, 0]
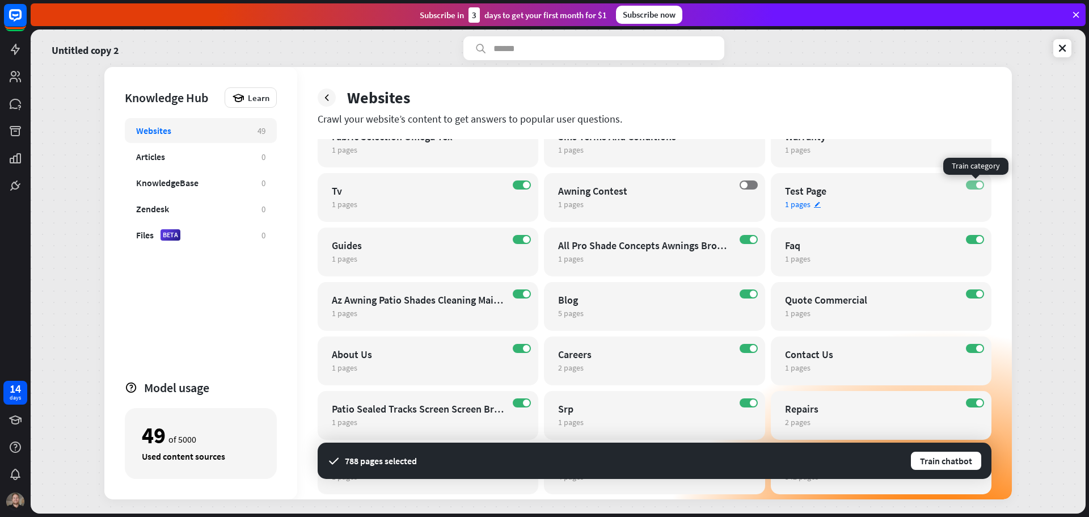
click at [977, 184] on span at bounding box center [979, 185] width 7 height 7
click at [750, 239] on span at bounding box center [753, 239] width 7 height 7
click at [518, 292] on label "ON" at bounding box center [522, 293] width 18 height 9
click at [977, 291] on span at bounding box center [979, 293] width 7 height 7
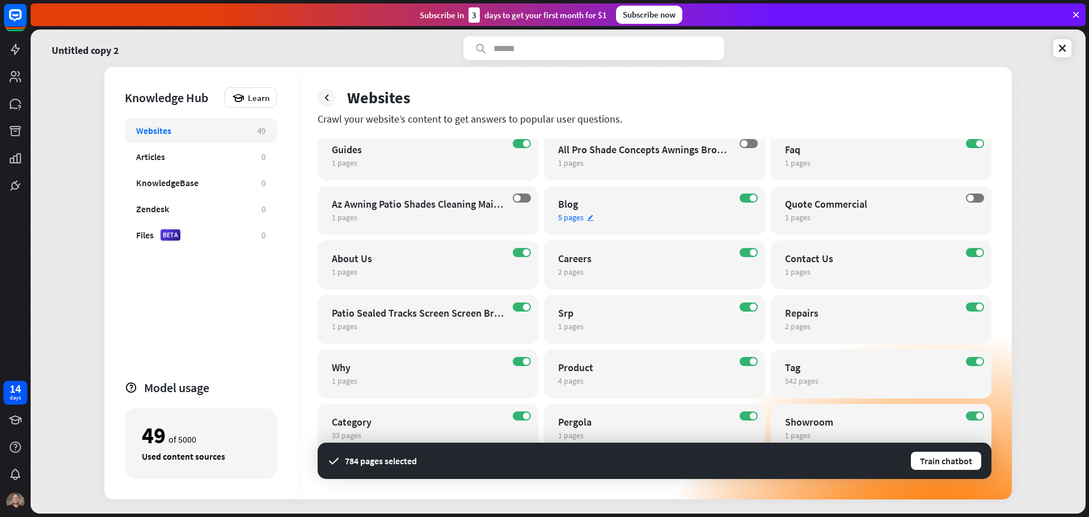
scroll to position [622, 0]
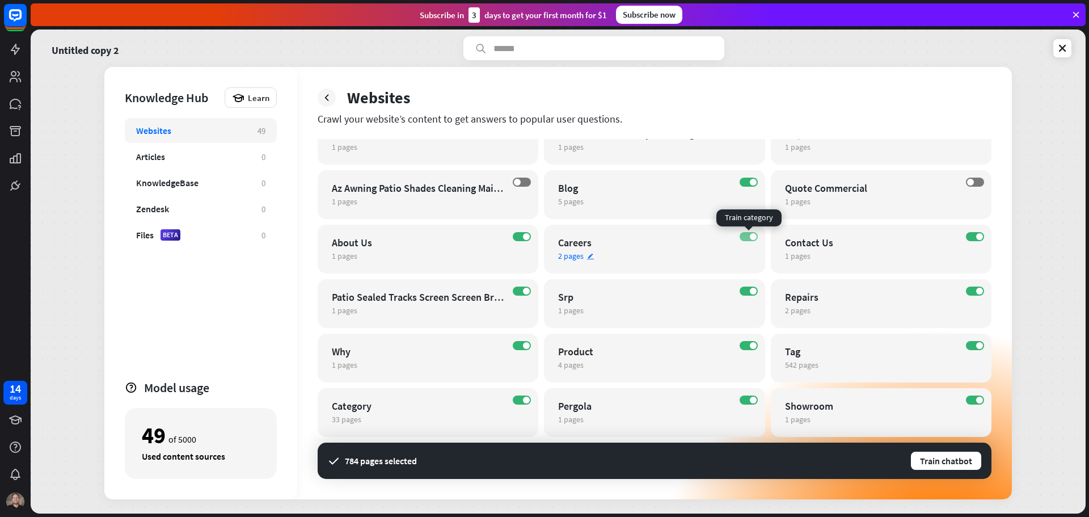
click at [751, 236] on span at bounding box center [753, 236] width 7 height 7
click at [752, 399] on span at bounding box center [753, 400] width 7 height 7
click at [975, 399] on label "ON" at bounding box center [975, 399] width 18 height 9
click at [521, 399] on label "ON" at bounding box center [522, 399] width 18 height 9
click at [515, 234] on label "ON" at bounding box center [522, 236] width 18 height 9
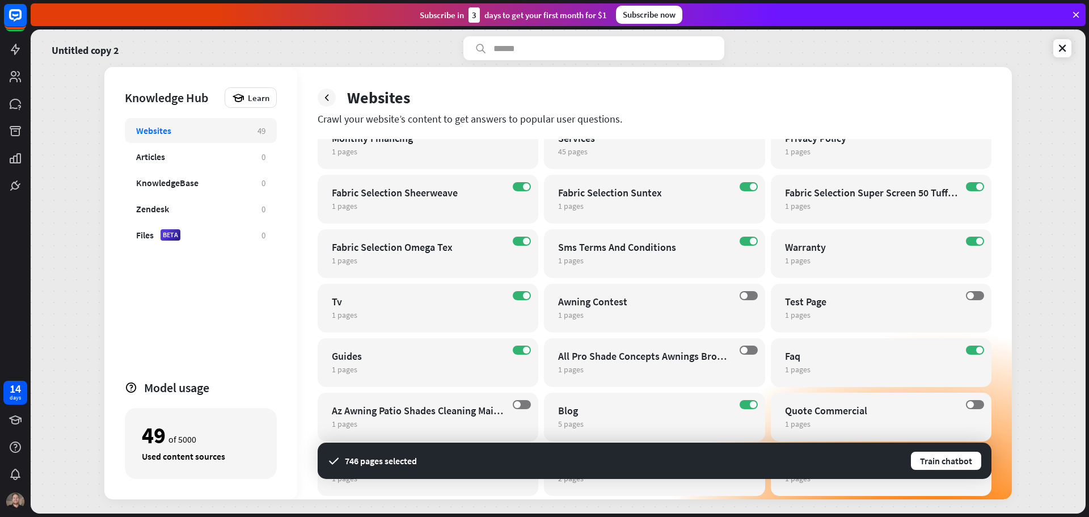
scroll to position [395, 0]
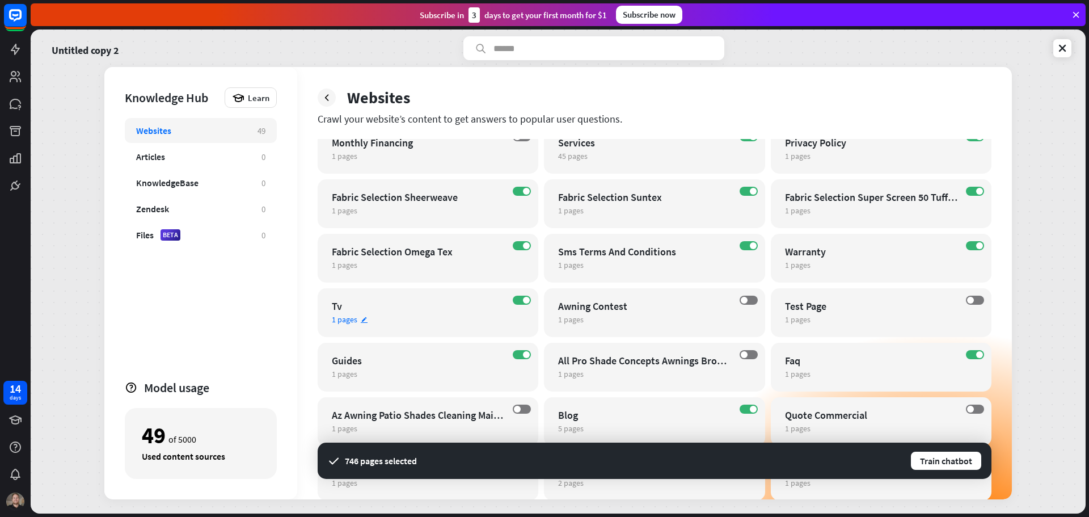
click at [522, 295] on div "ON Tv 1 pages edit" at bounding box center [428, 312] width 221 height 49
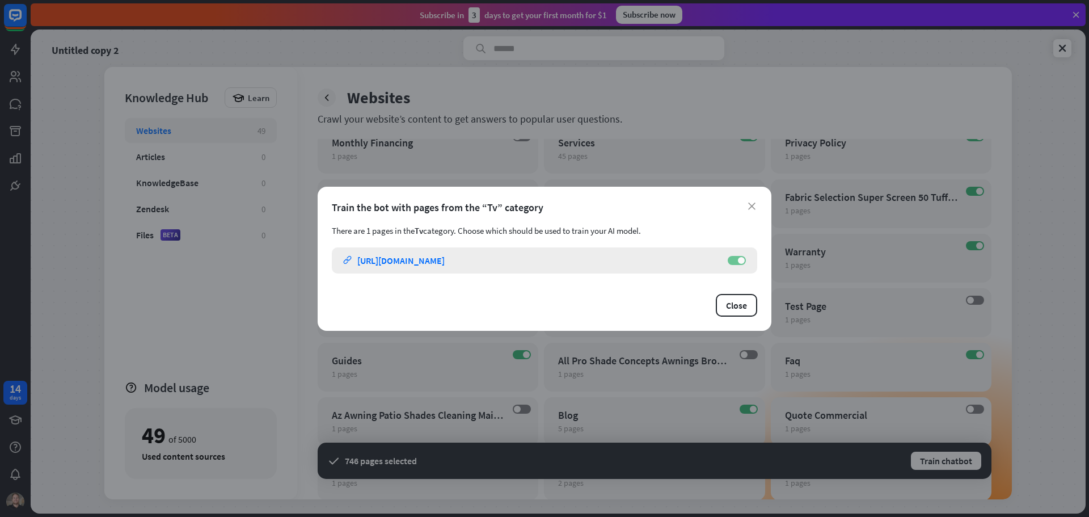
click at [742, 259] on span at bounding box center [741, 260] width 7 height 7
click at [738, 311] on button "Close" at bounding box center [736, 305] width 41 height 23
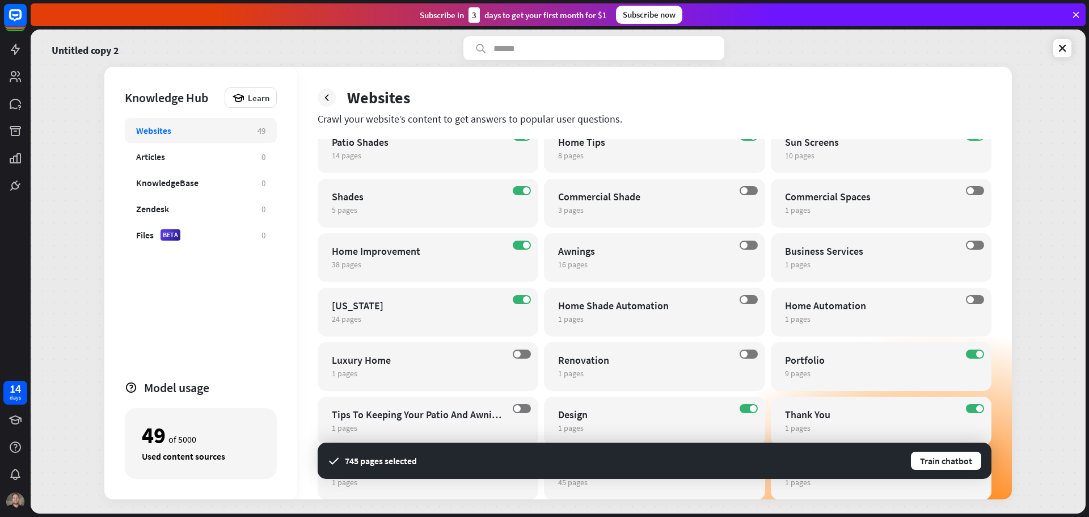
scroll to position [55, 0]
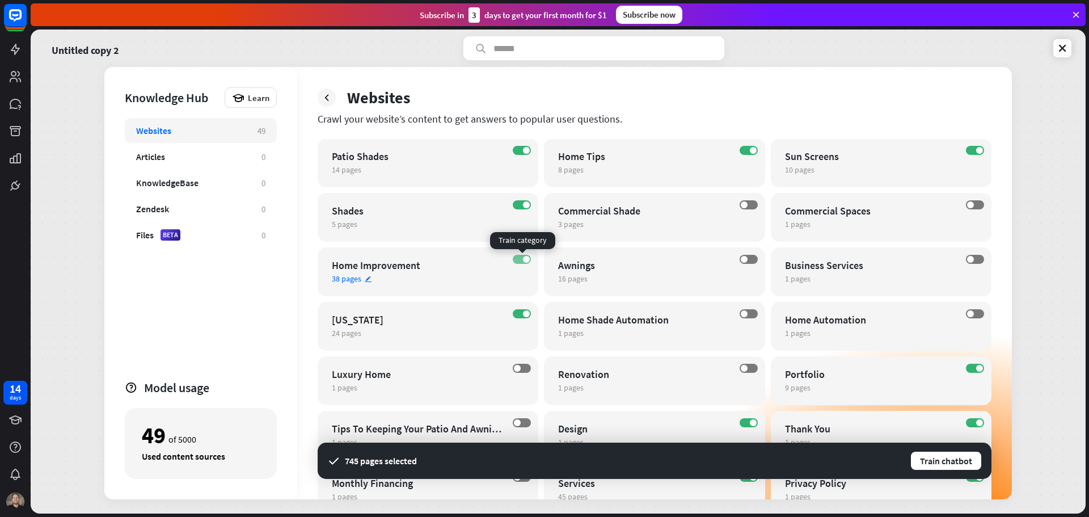
click at [522, 260] on label "ON" at bounding box center [522, 259] width 18 height 9
click at [955, 457] on button "Train chatbot" at bounding box center [946, 460] width 73 height 20
